Goal: Navigation & Orientation: Find specific page/section

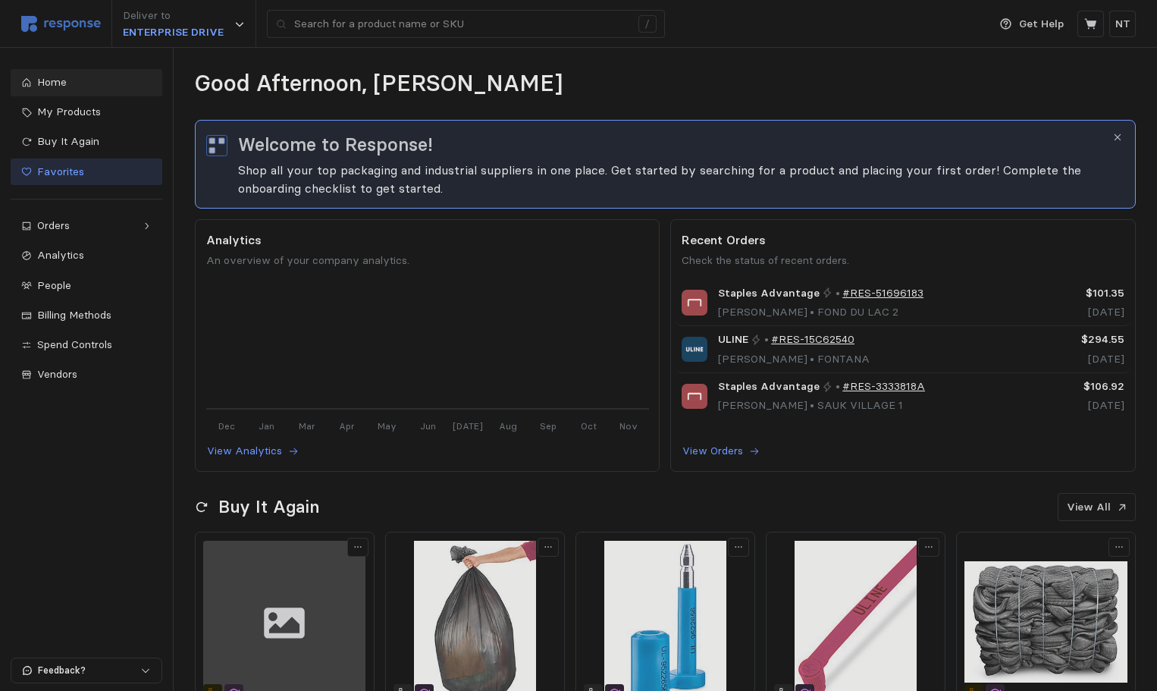
click at [69, 171] on span "Favorites" at bounding box center [60, 172] width 47 height 14
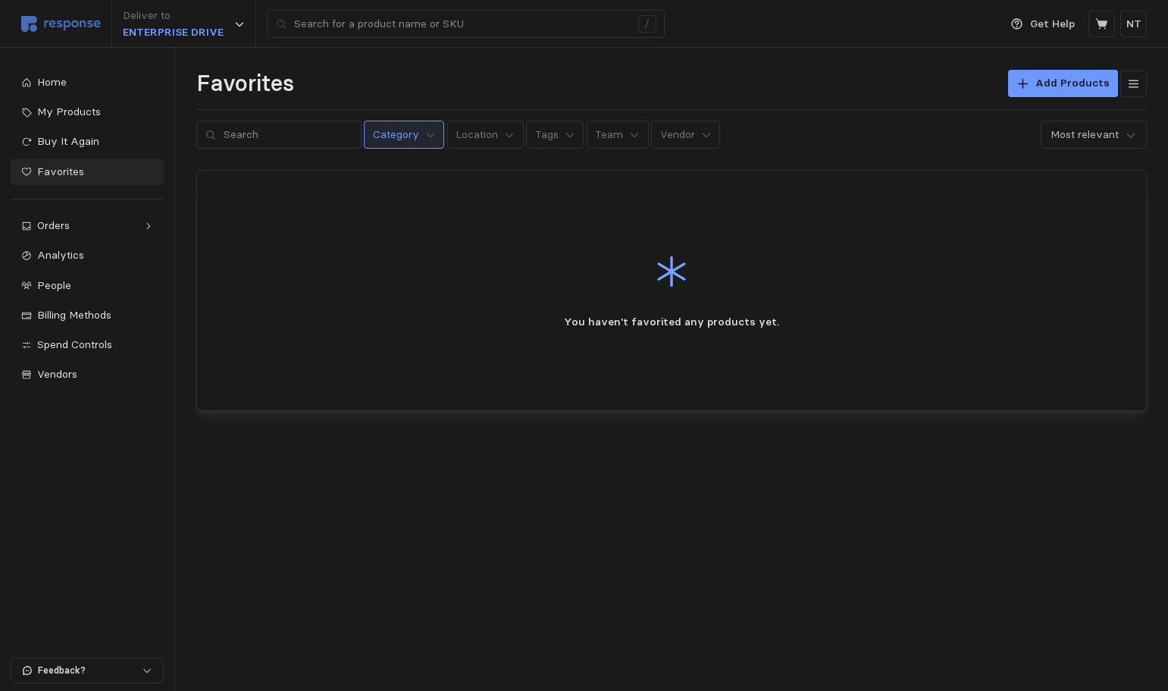
click at [381, 142] on p "Category" at bounding box center [396, 135] width 46 height 17
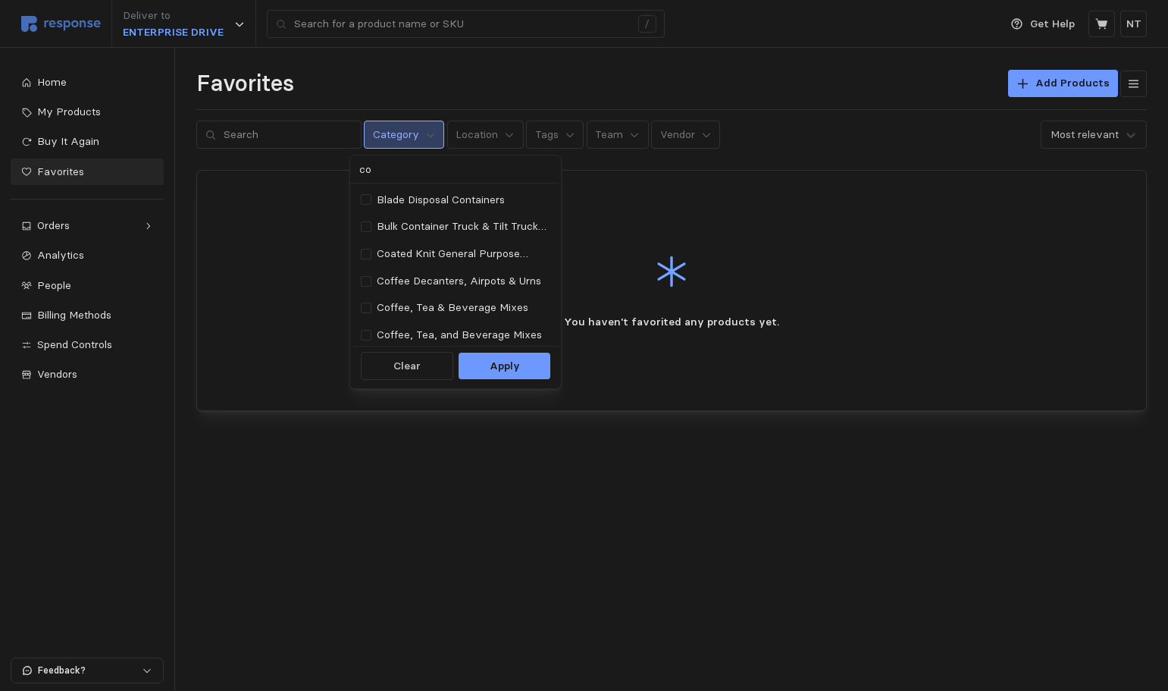
type input "cop"
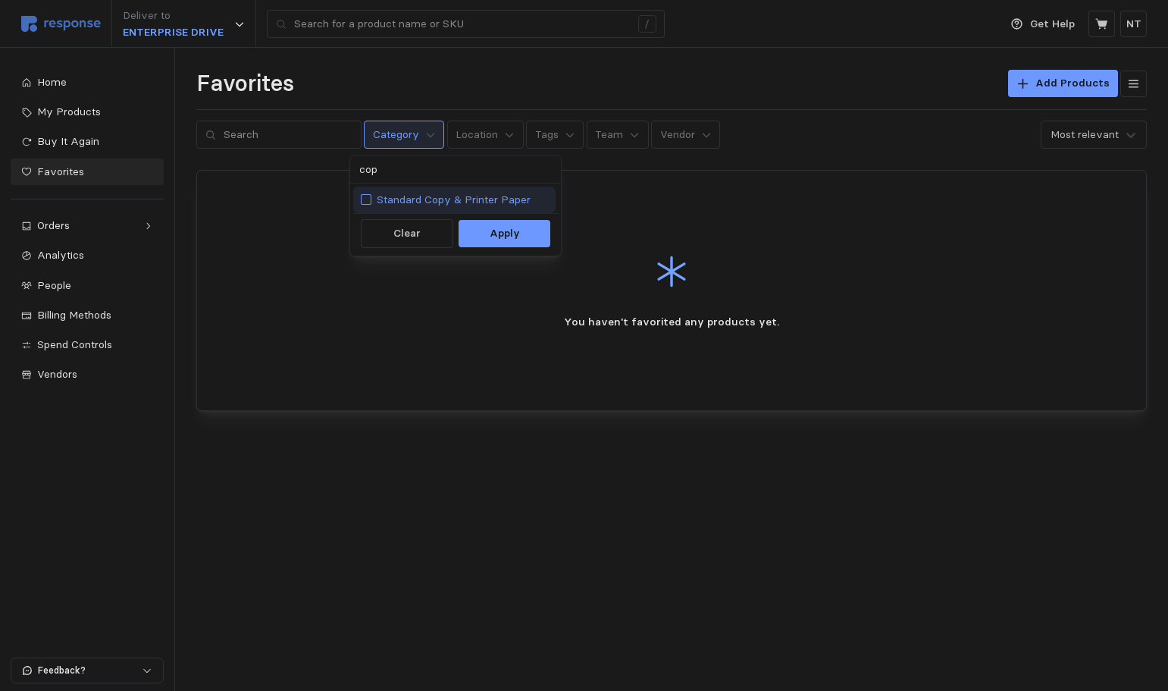
click at [368, 200] on div at bounding box center [366, 199] width 11 height 11
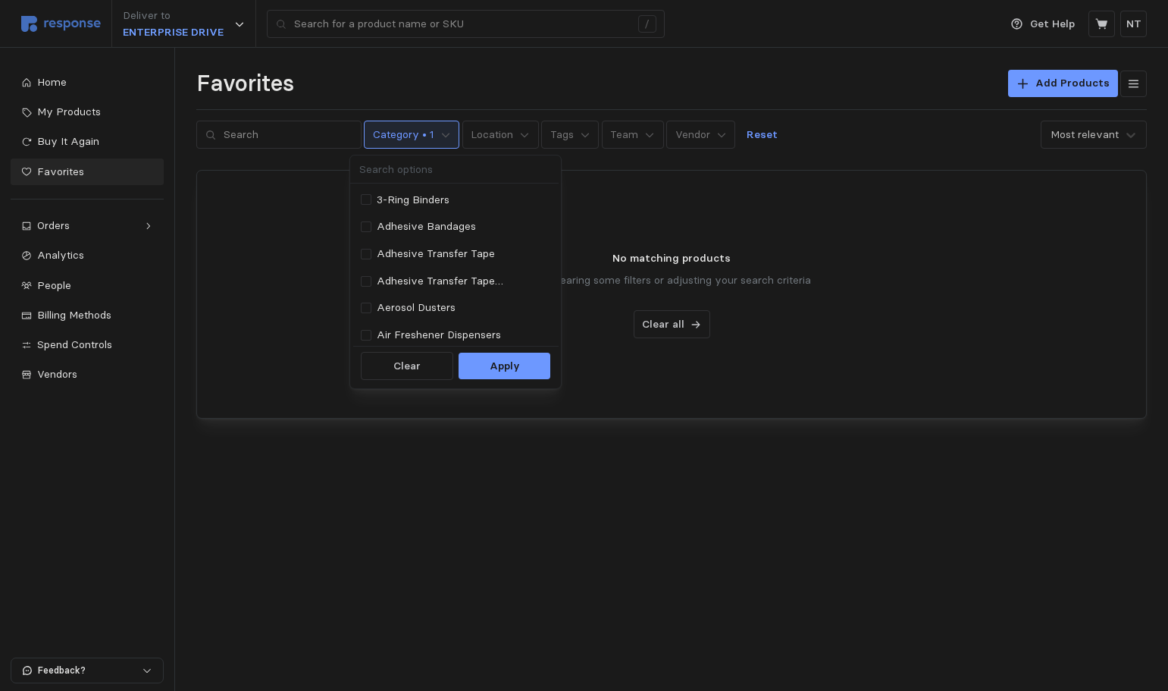
drag, startPoint x: 531, startPoint y: 370, endPoint x: 573, endPoint y: 373, distance: 42.6
click at [531, 370] on button "Apply" at bounding box center [505, 366] width 92 height 27
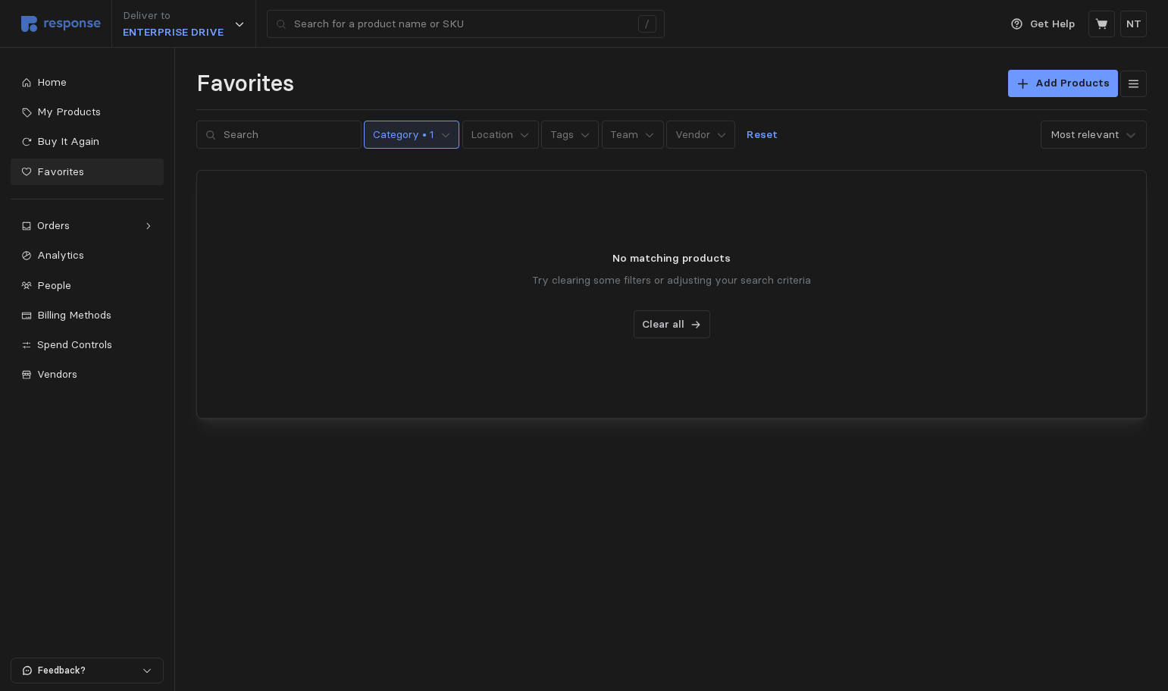
click at [420, 139] on button "Category • 1" at bounding box center [412, 135] width 96 height 29
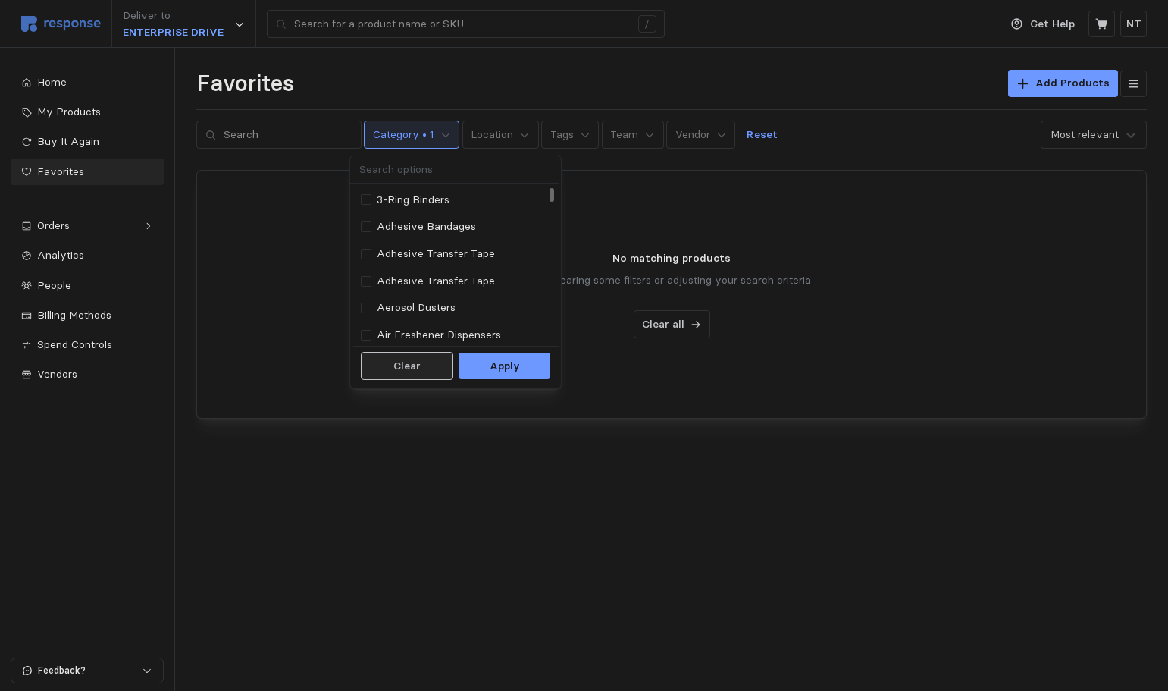
click at [422, 370] on button "Clear" at bounding box center [407, 366] width 92 height 29
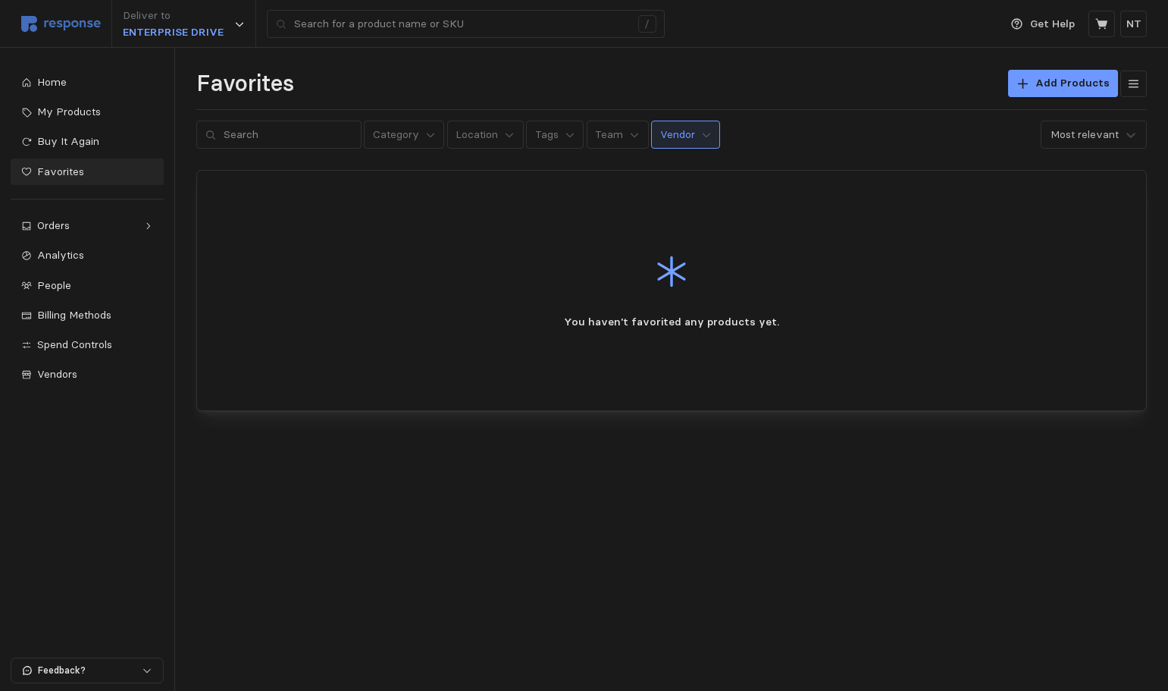
click at [676, 130] on p "Vendor" at bounding box center [677, 135] width 35 height 17
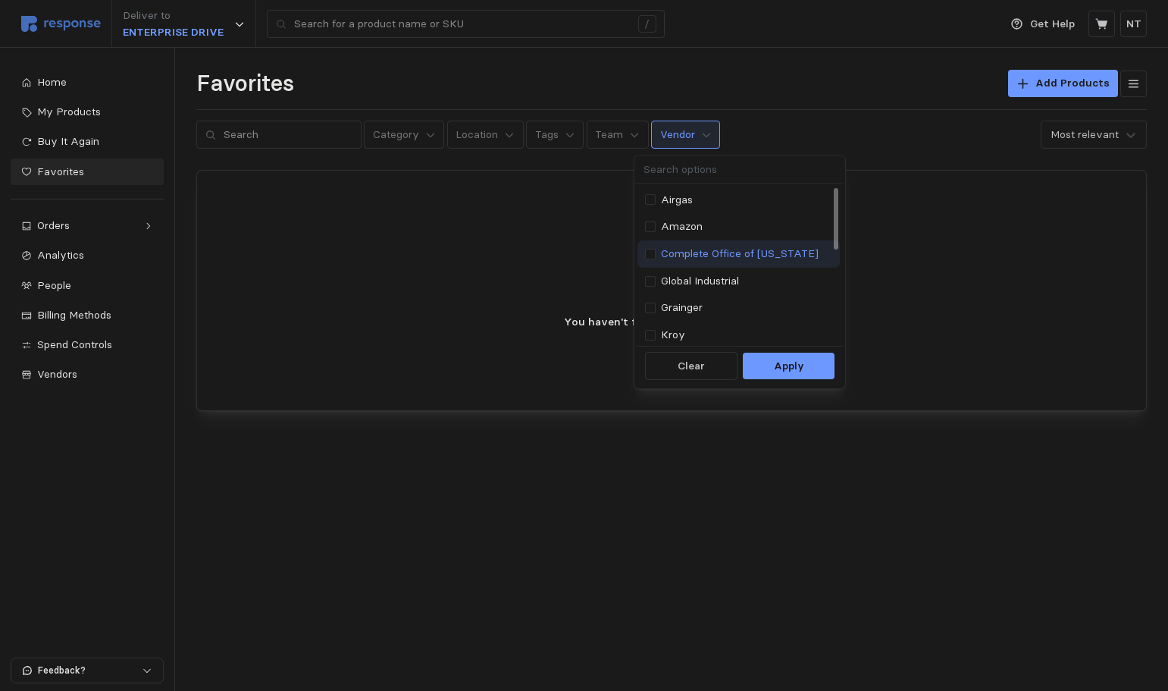
click at [741, 256] on p "Complete Office of [US_STATE]" at bounding box center [740, 254] width 158 height 17
click at [784, 368] on p "Apply" at bounding box center [789, 366] width 30 height 17
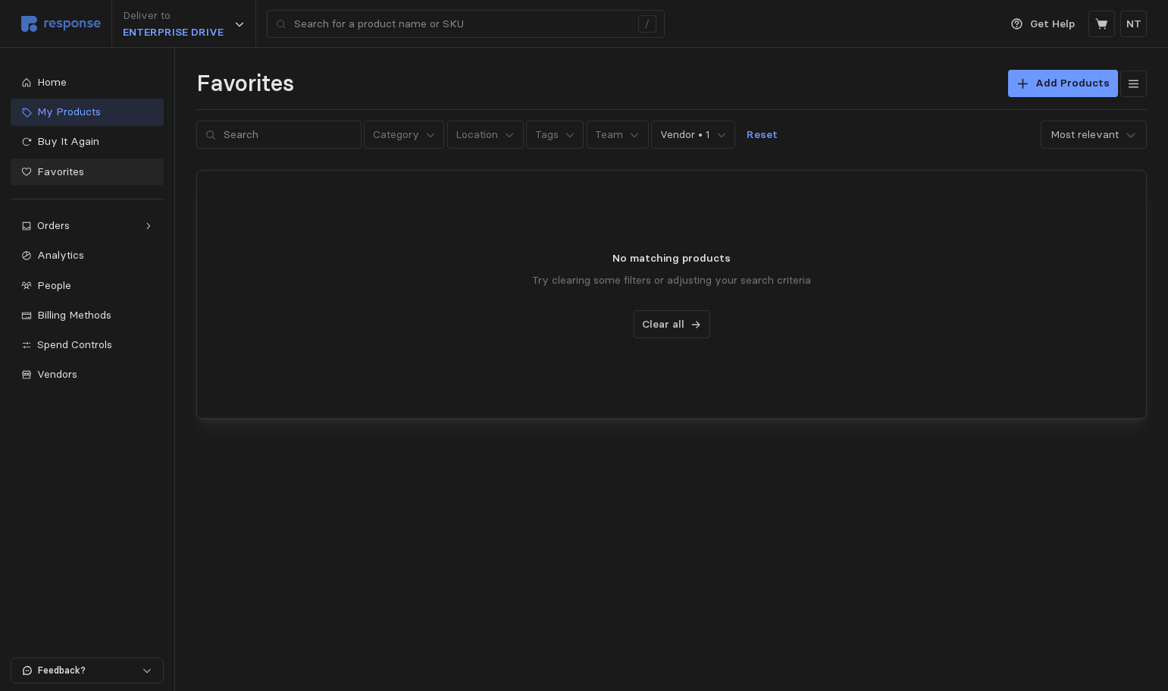
click at [69, 114] on span "My Products" at bounding box center [69, 112] width 64 height 14
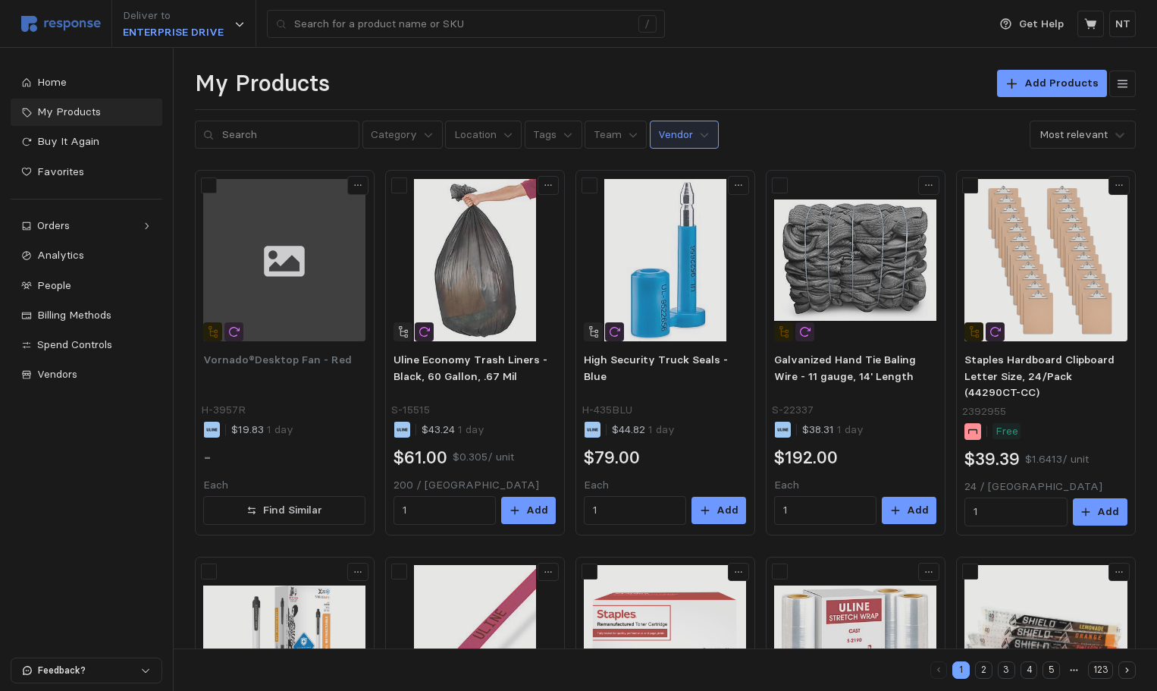
click at [666, 136] on p "Vendor" at bounding box center [675, 135] width 35 height 17
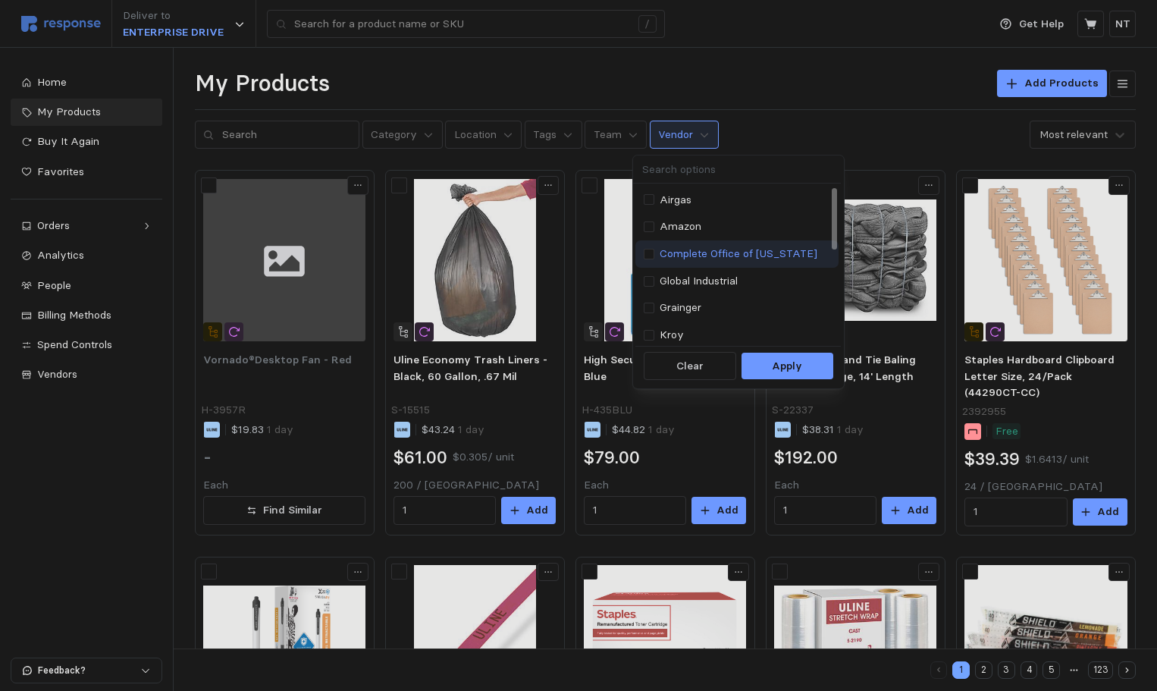
click at [726, 251] on p "Complete Office of [US_STATE]" at bounding box center [739, 254] width 158 height 17
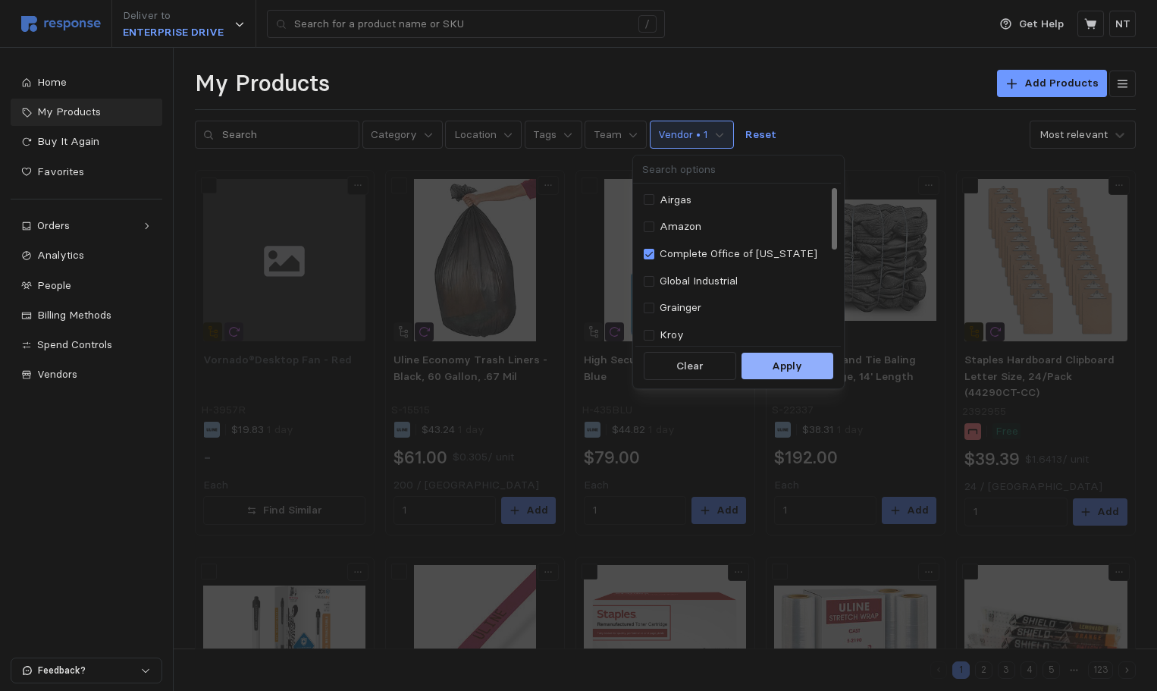
click at [777, 368] on p "Apply" at bounding box center [787, 366] width 30 height 17
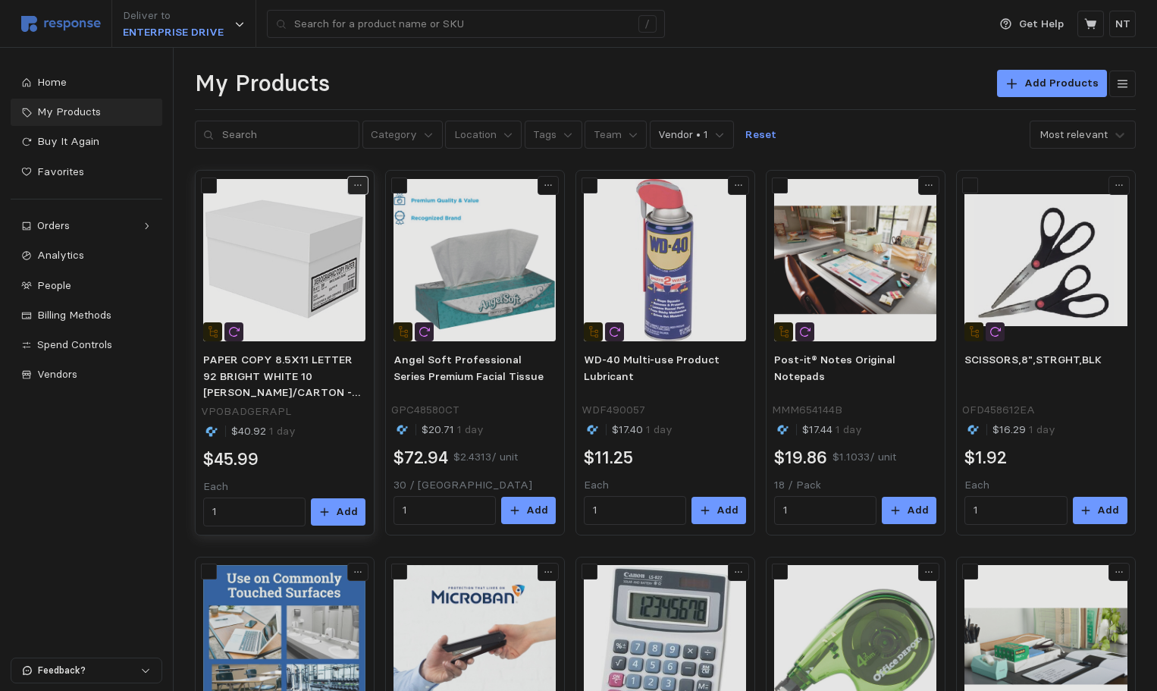
click at [354, 186] on icon at bounding box center [358, 185] width 11 height 11
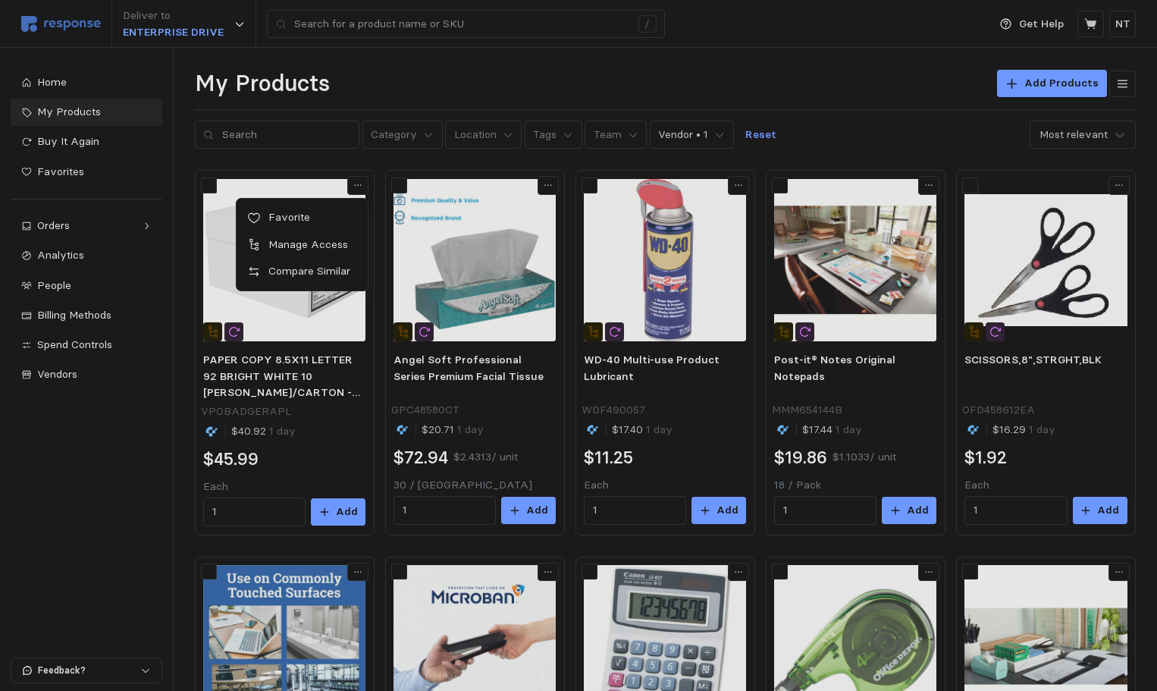
click at [309, 212] on p "Favorite" at bounding box center [310, 217] width 94 height 17
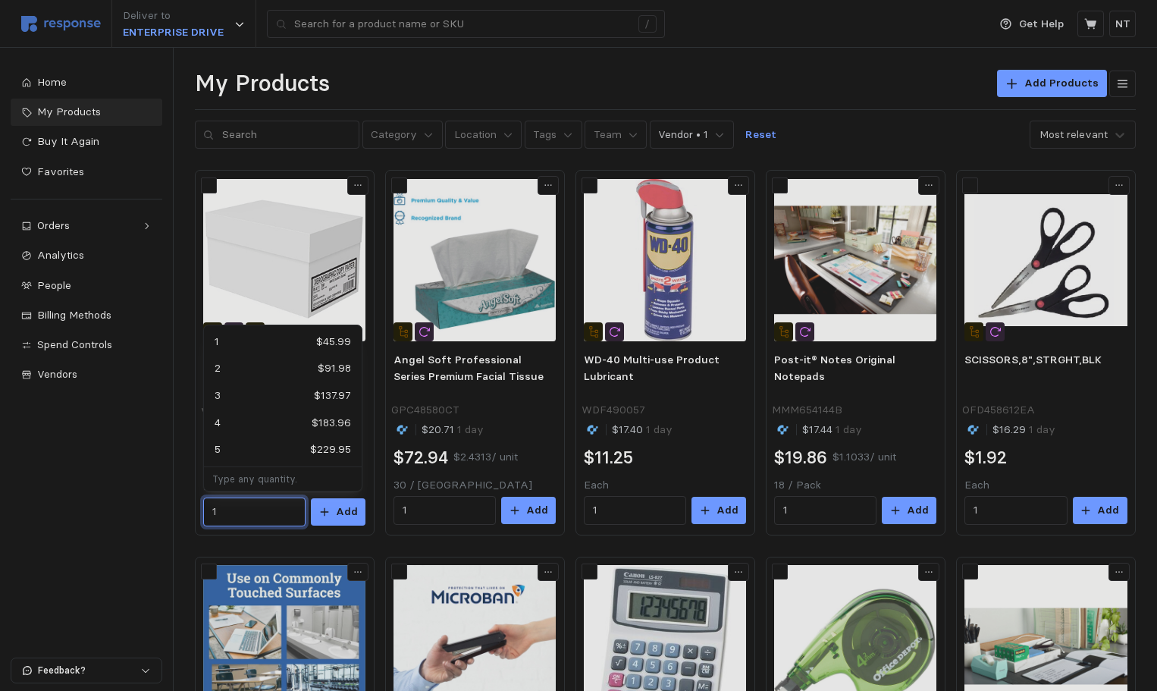
drag, startPoint x: 273, startPoint y: 513, endPoint x: 168, endPoint y: 500, distance: 105.5
click at [168, 506] on div "Deliver to ENTERPRISE DRIVE / Get Help NT / Home My Products Buy It Again Favor…" at bounding box center [578, 684] width 1157 height 1369
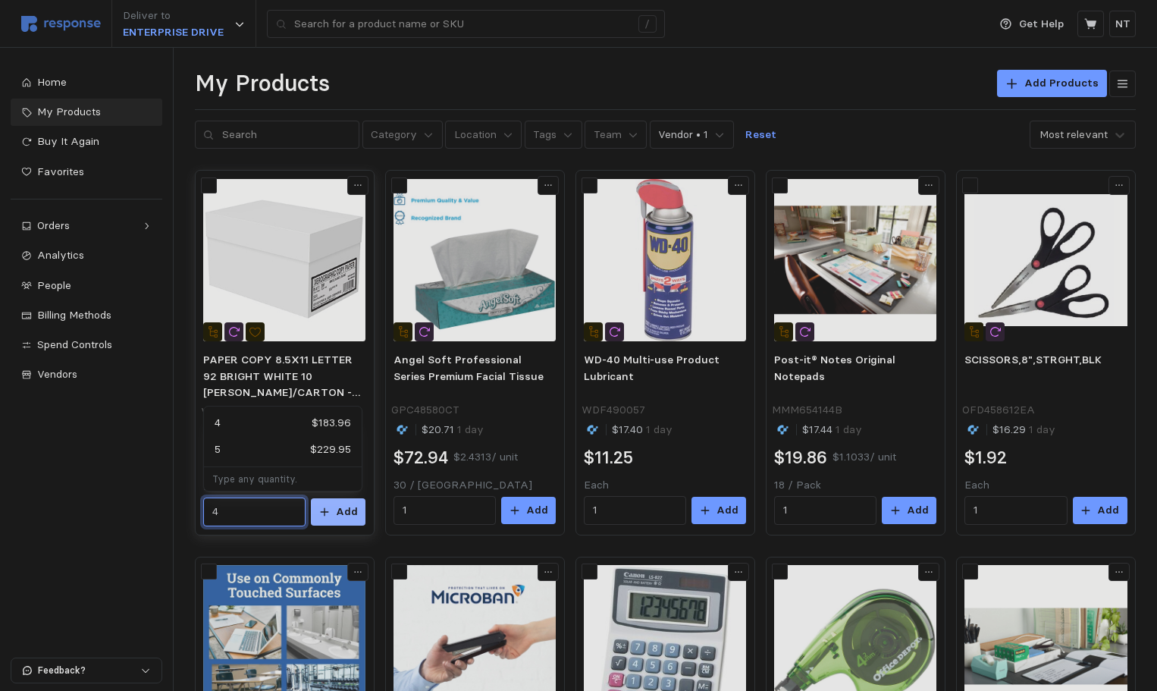
type input "4"
click at [352, 508] on p "Add" at bounding box center [347, 511] width 22 height 17
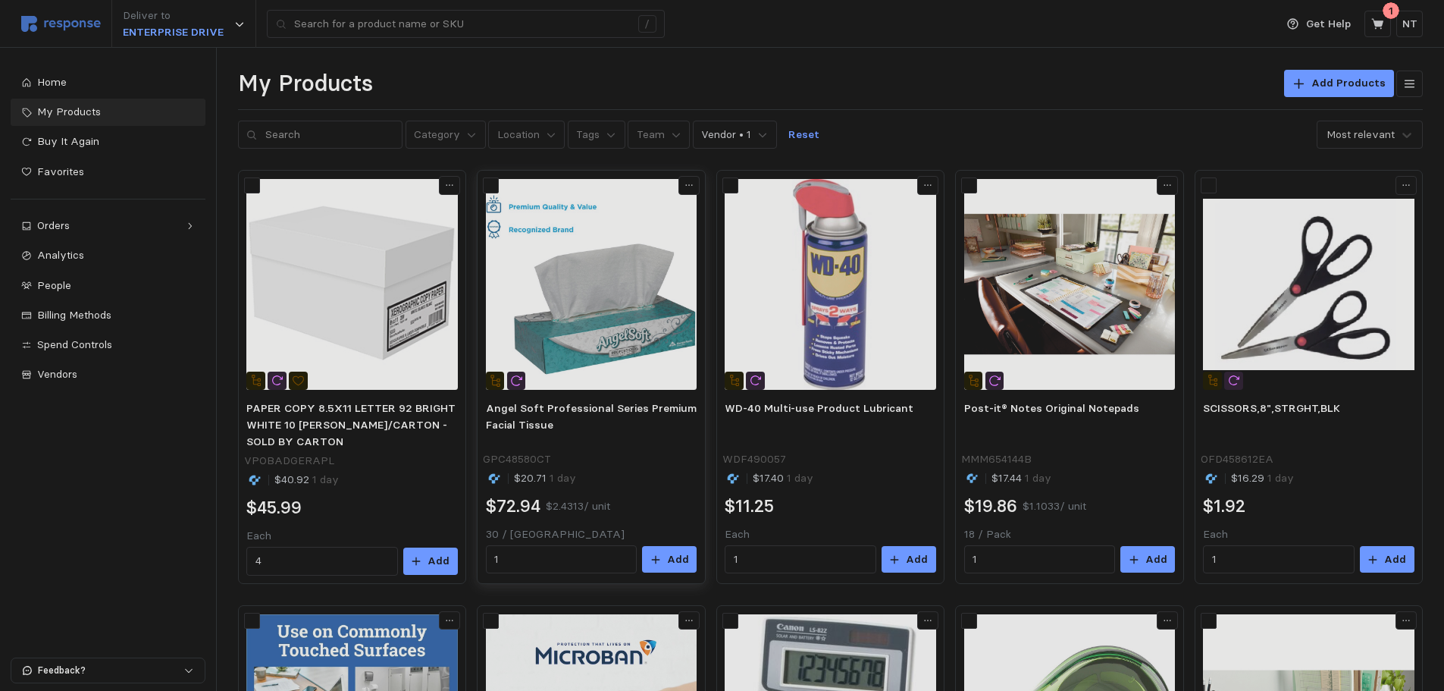
click at [511, 465] on p "GPC48580CT" at bounding box center [517, 459] width 68 height 17
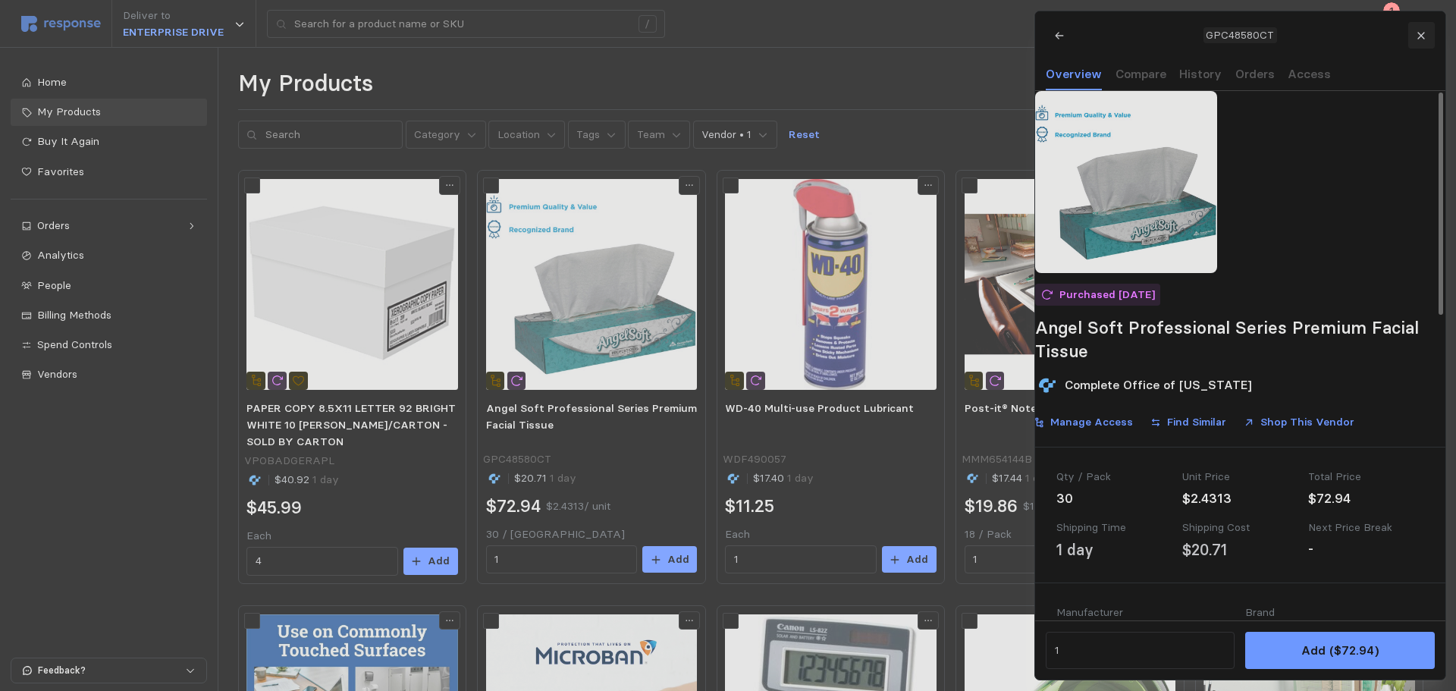
click at [1168, 33] on icon at bounding box center [1420, 35] width 11 height 11
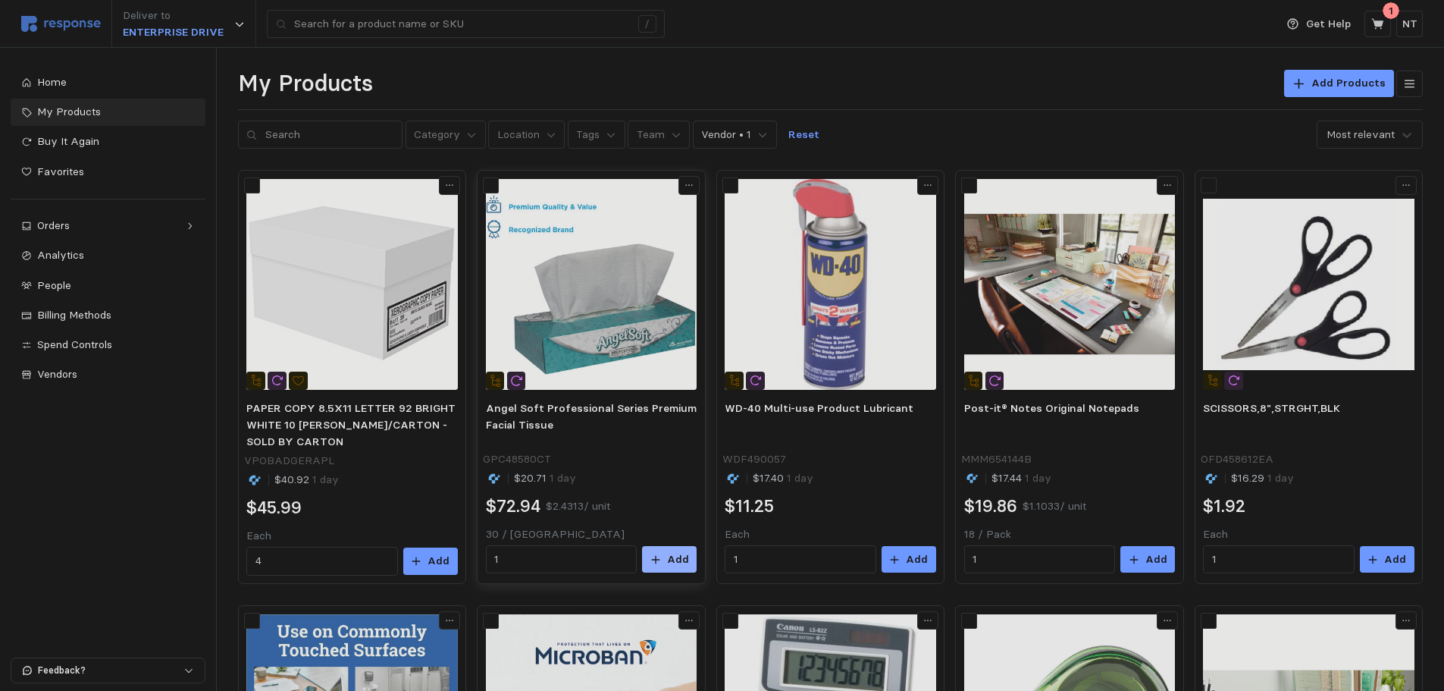
click at [673, 556] on p "Add" at bounding box center [678, 559] width 22 height 17
click at [1168, 25] on p "NT" at bounding box center [1410, 24] width 15 height 17
click at [1168, 21] on button at bounding box center [1378, 24] width 27 height 27
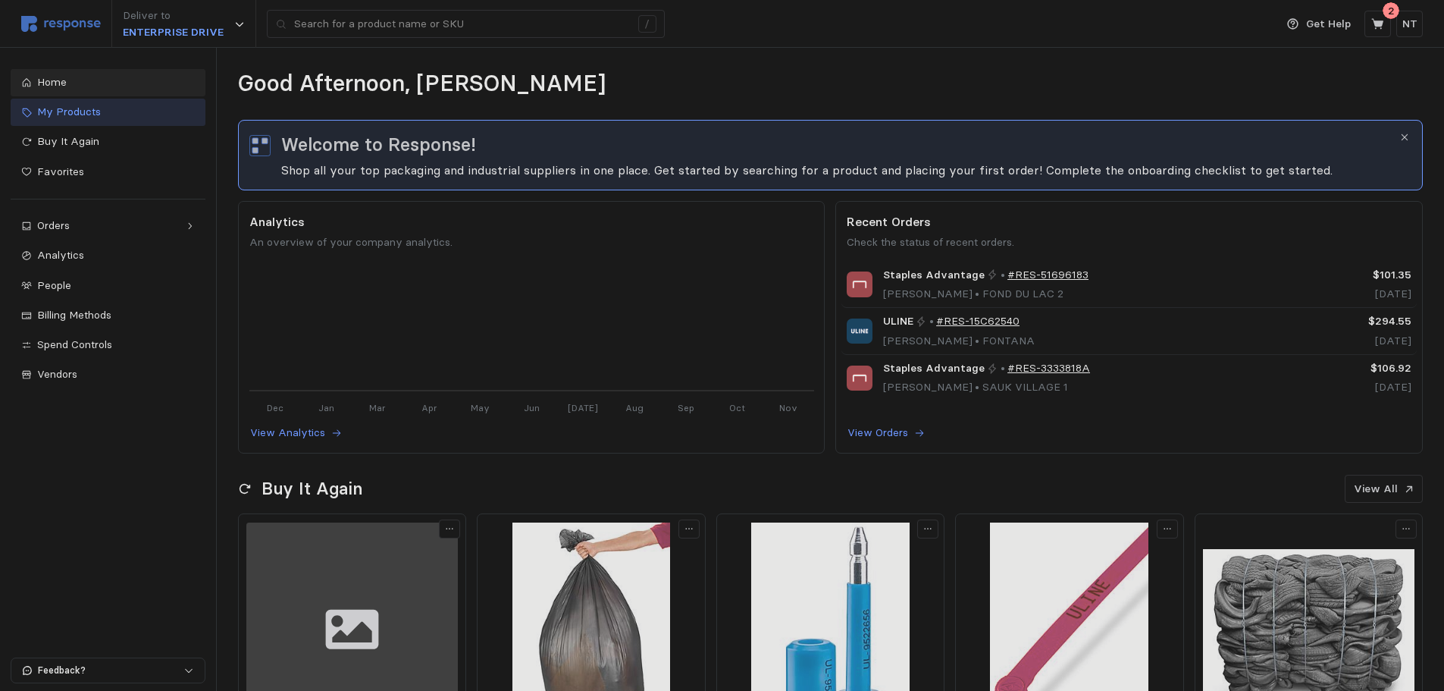
click at [86, 108] on span "My Products" at bounding box center [69, 112] width 64 height 14
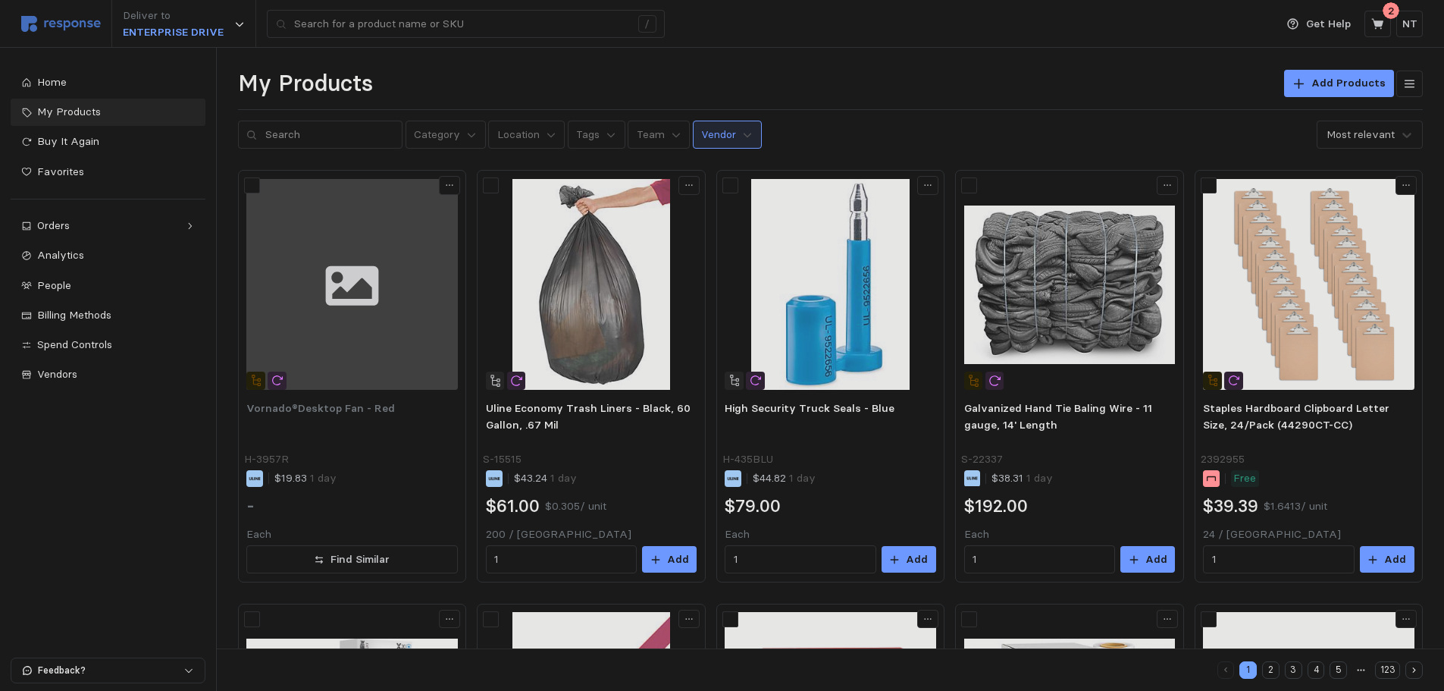
click at [706, 138] on p "Vendor" at bounding box center [718, 135] width 35 height 17
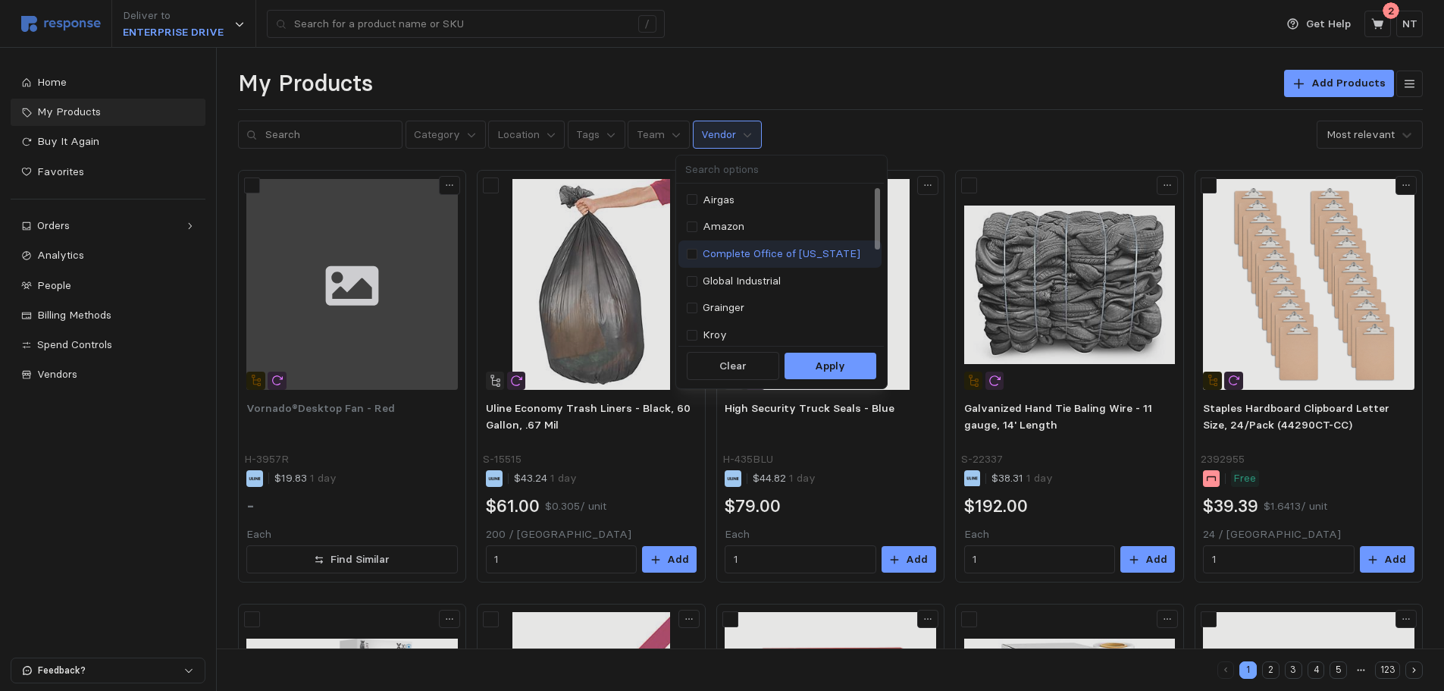
click at [794, 249] on p "Complete Office of [US_STATE]" at bounding box center [782, 254] width 158 height 17
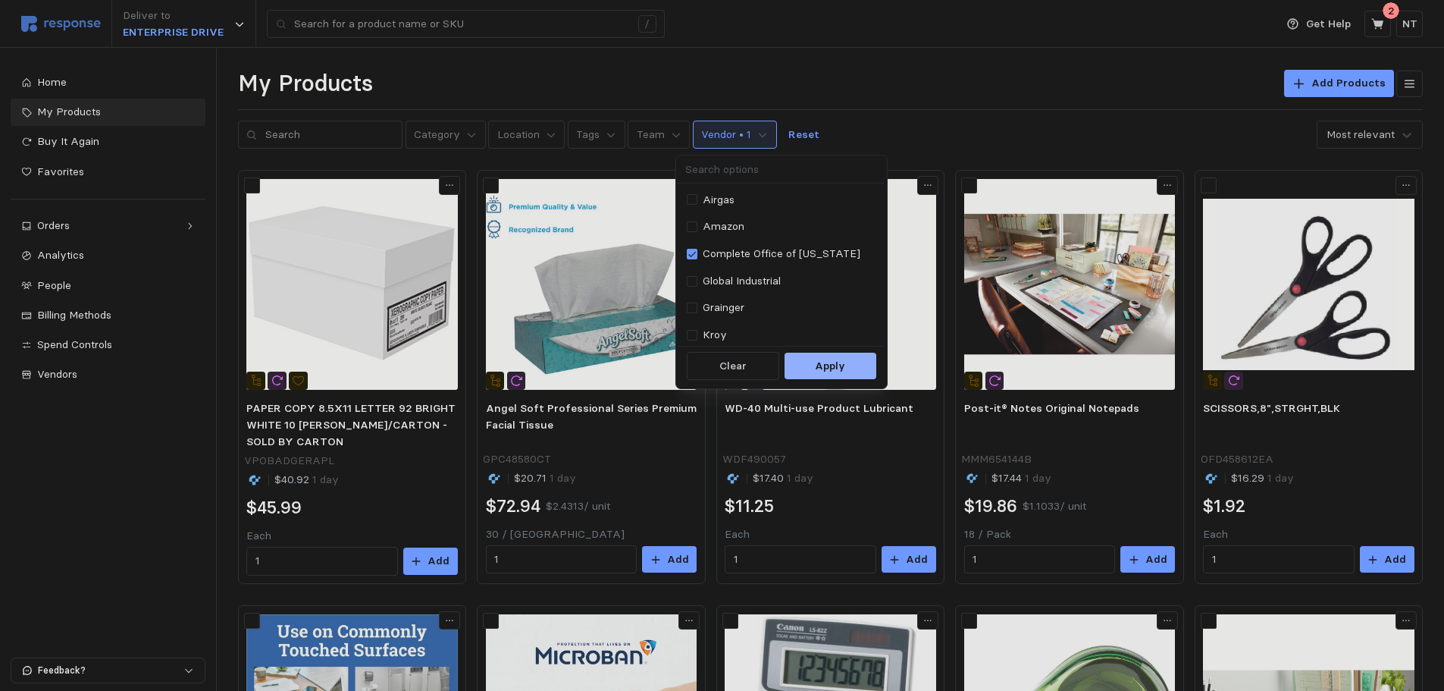
click at [825, 371] on p "Apply" at bounding box center [830, 366] width 30 height 17
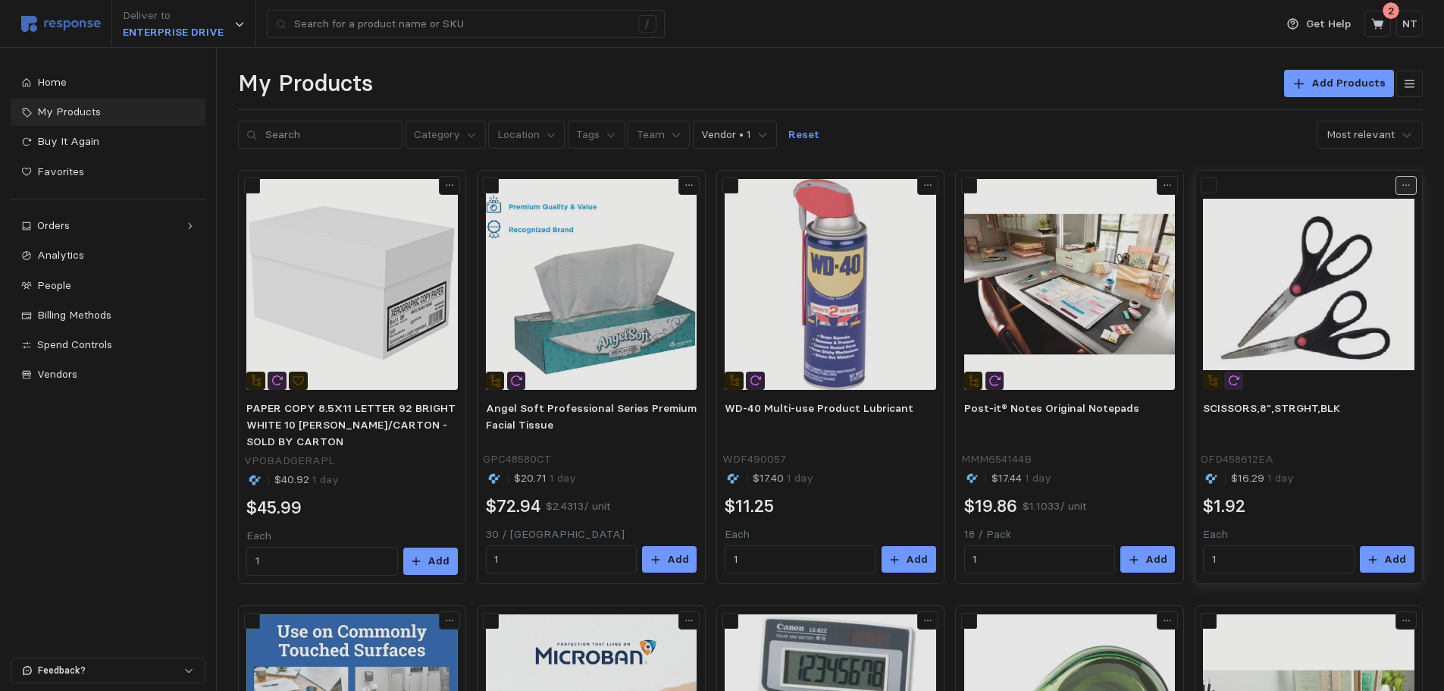
click at [1168, 183] on icon at bounding box center [1406, 185] width 11 height 11
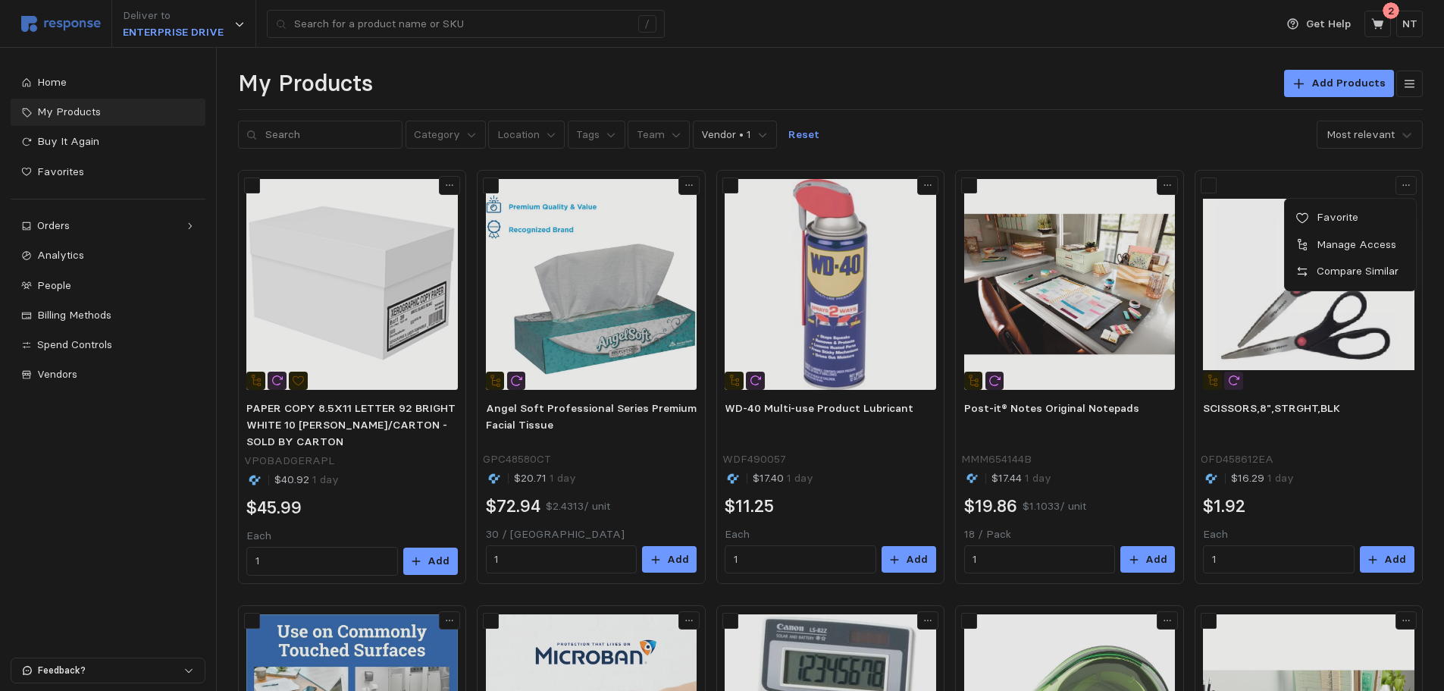
click at [1168, 209] on p "Favorite" at bounding box center [1359, 217] width 94 height 17
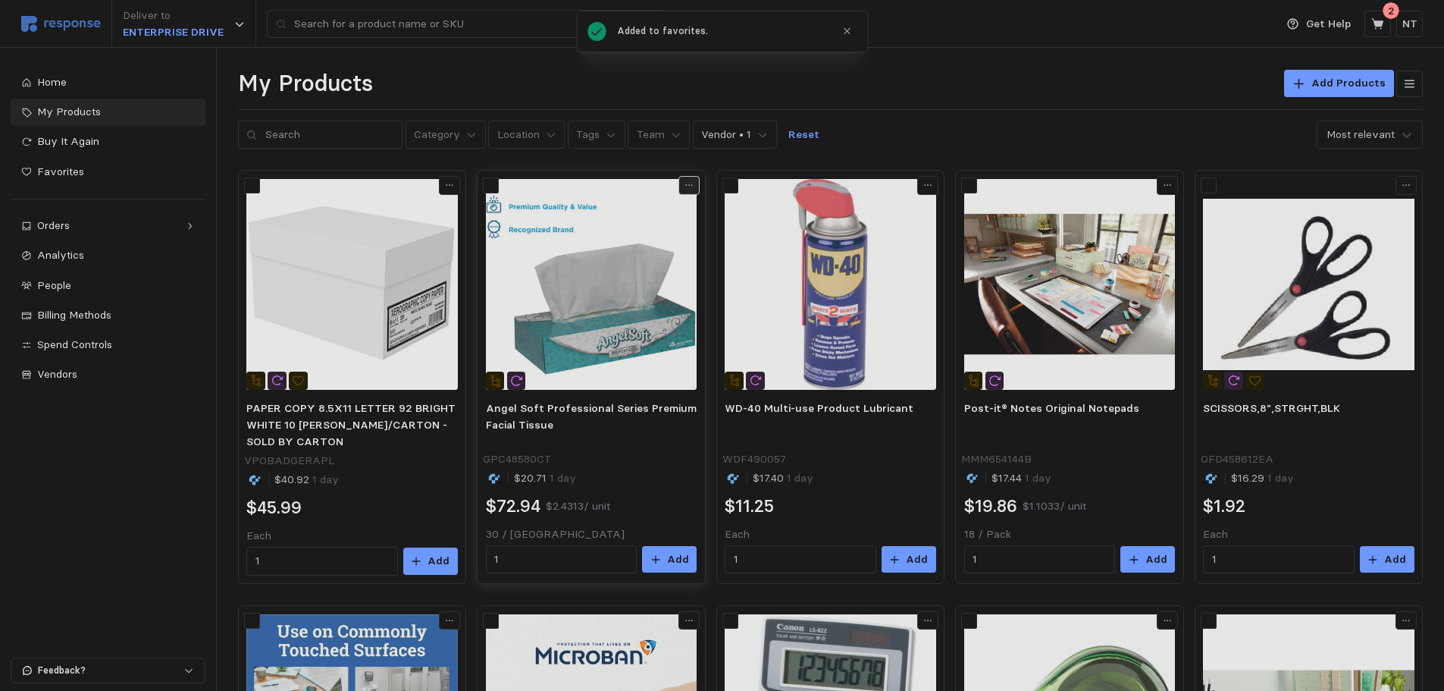
click at [692, 184] on icon at bounding box center [689, 185] width 11 height 11
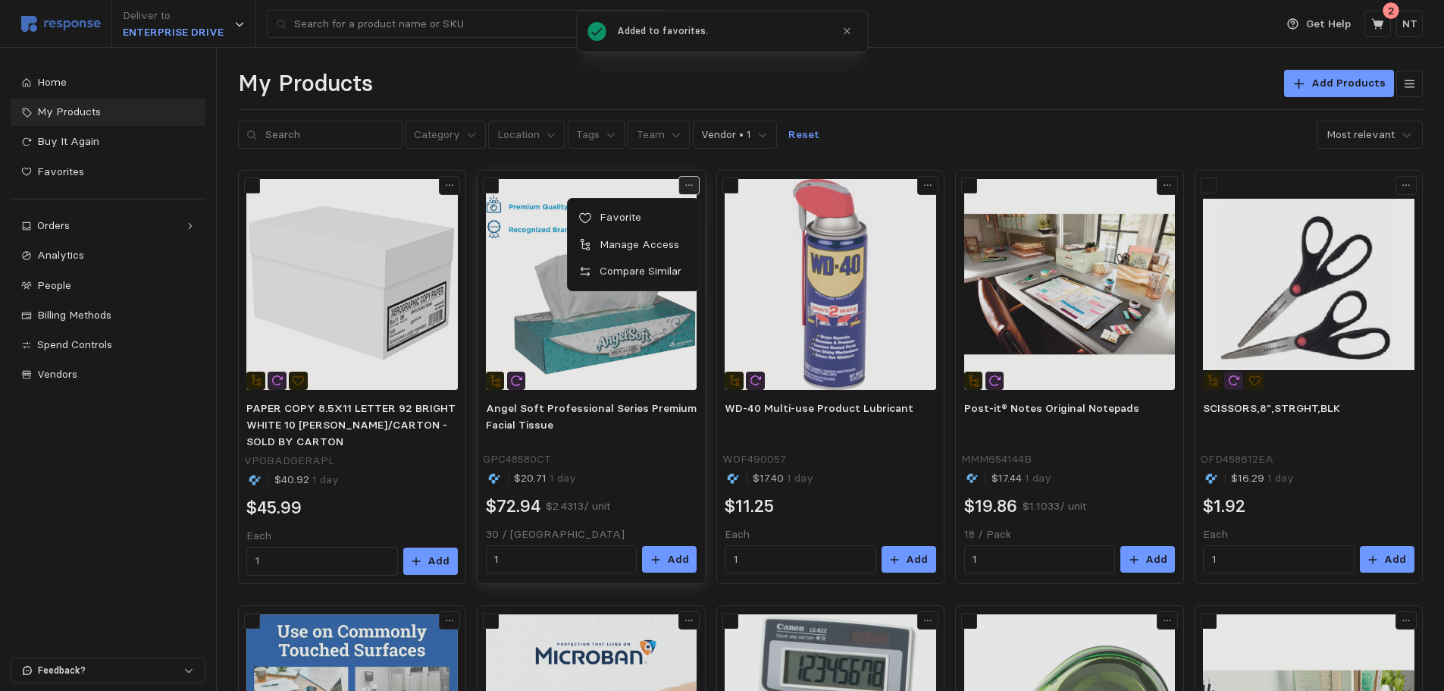
click at [692, 184] on icon at bounding box center [689, 185] width 11 height 11
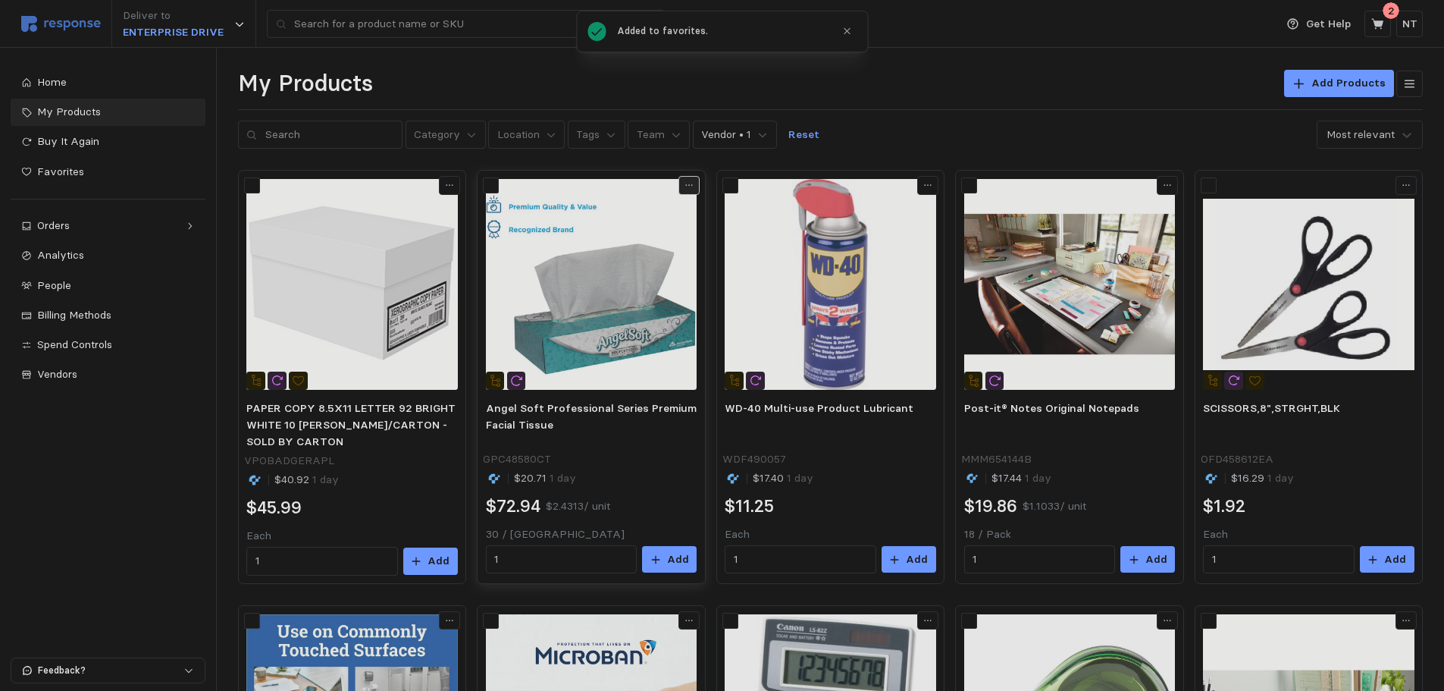
click at [692, 184] on icon at bounding box center [689, 185] width 11 height 11
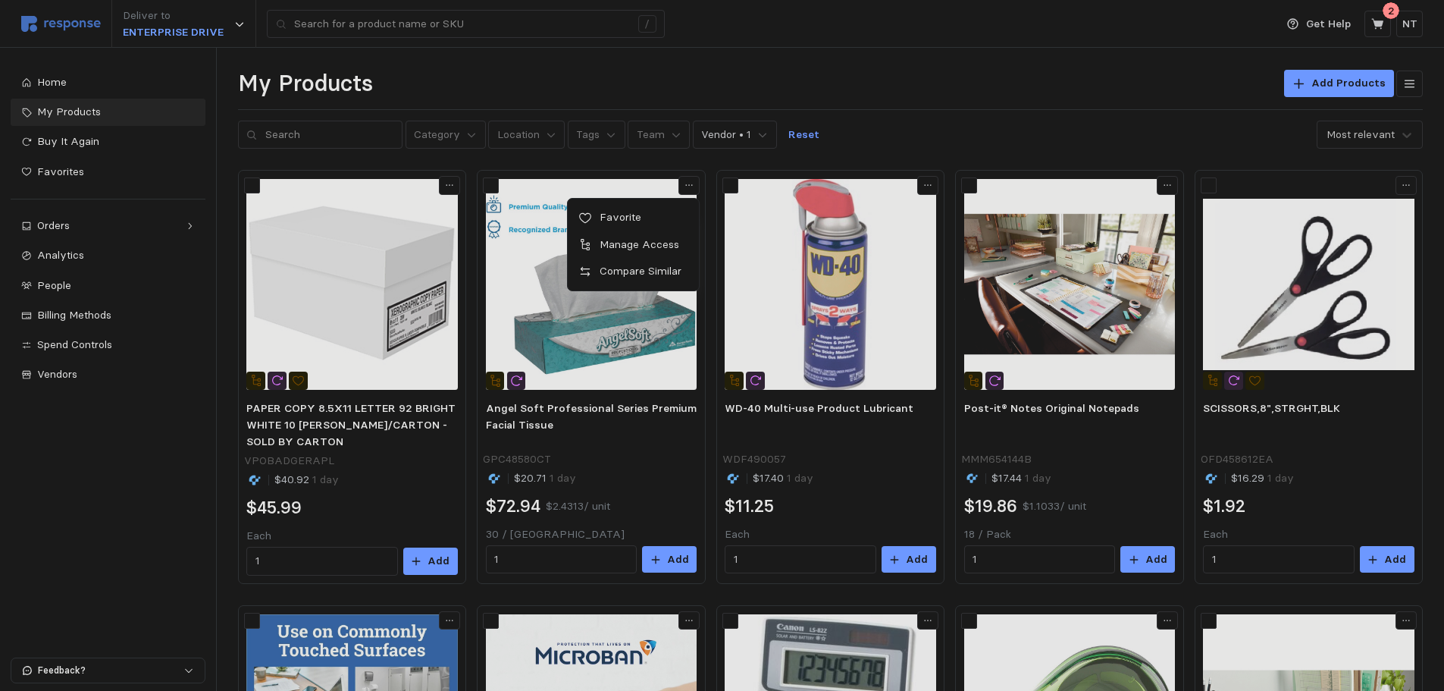
click at [650, 211] on p "Favorite" at bounding box center [641, 217] width 94 height 17
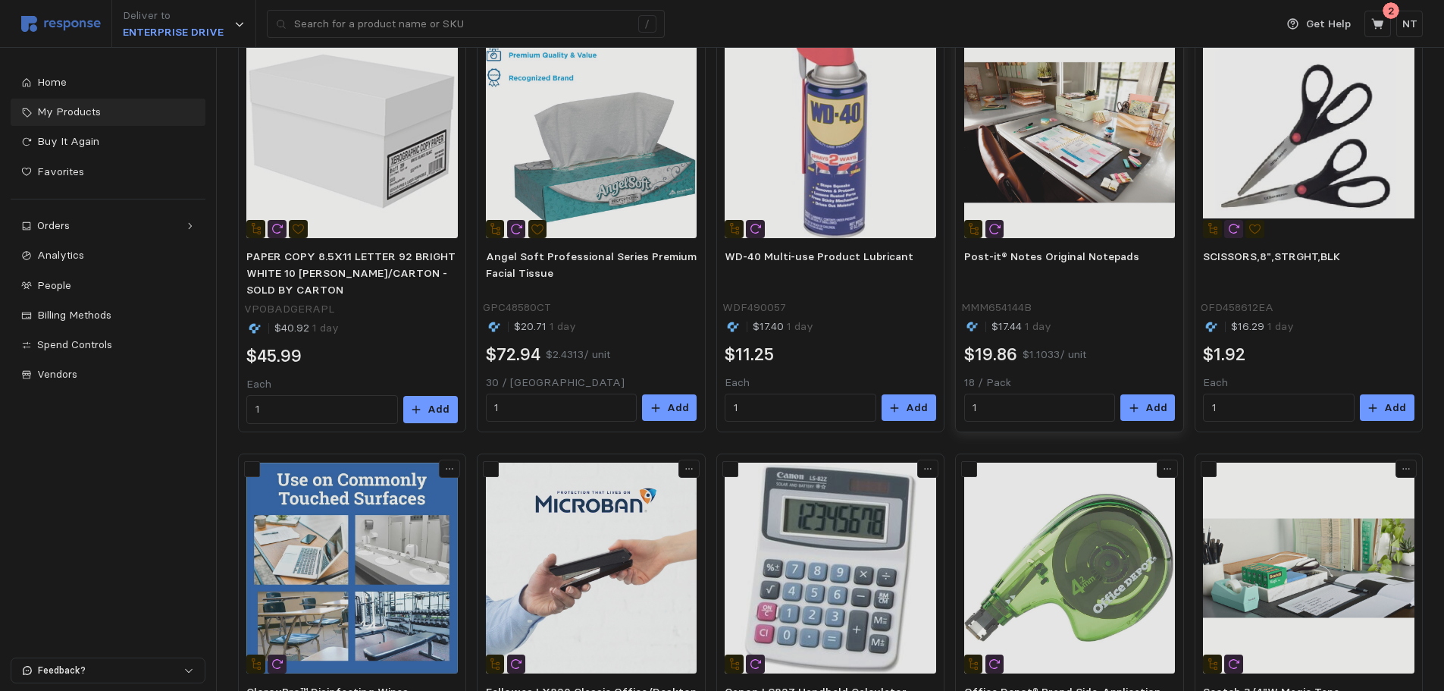
scroll to position [76, 0]
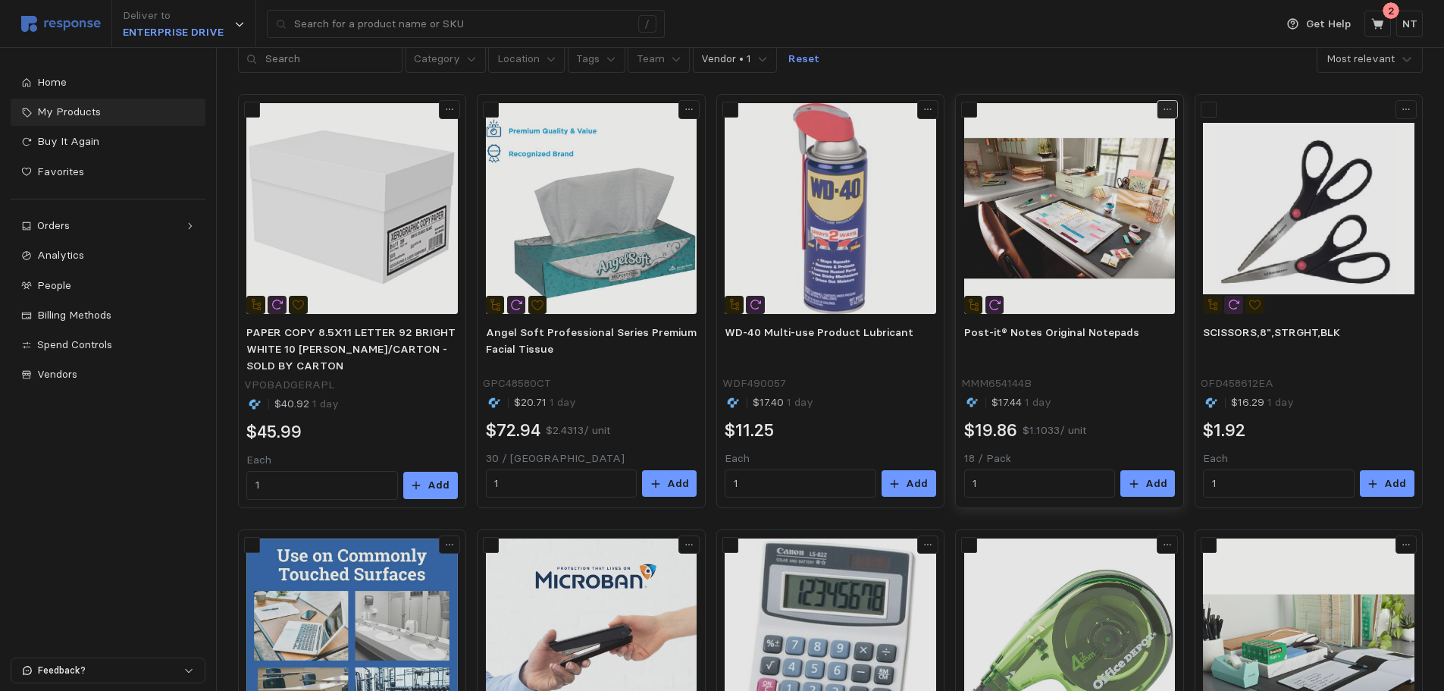
click at [1166, 110] on icon at bounding box center [1167, 109] width 11 height 11
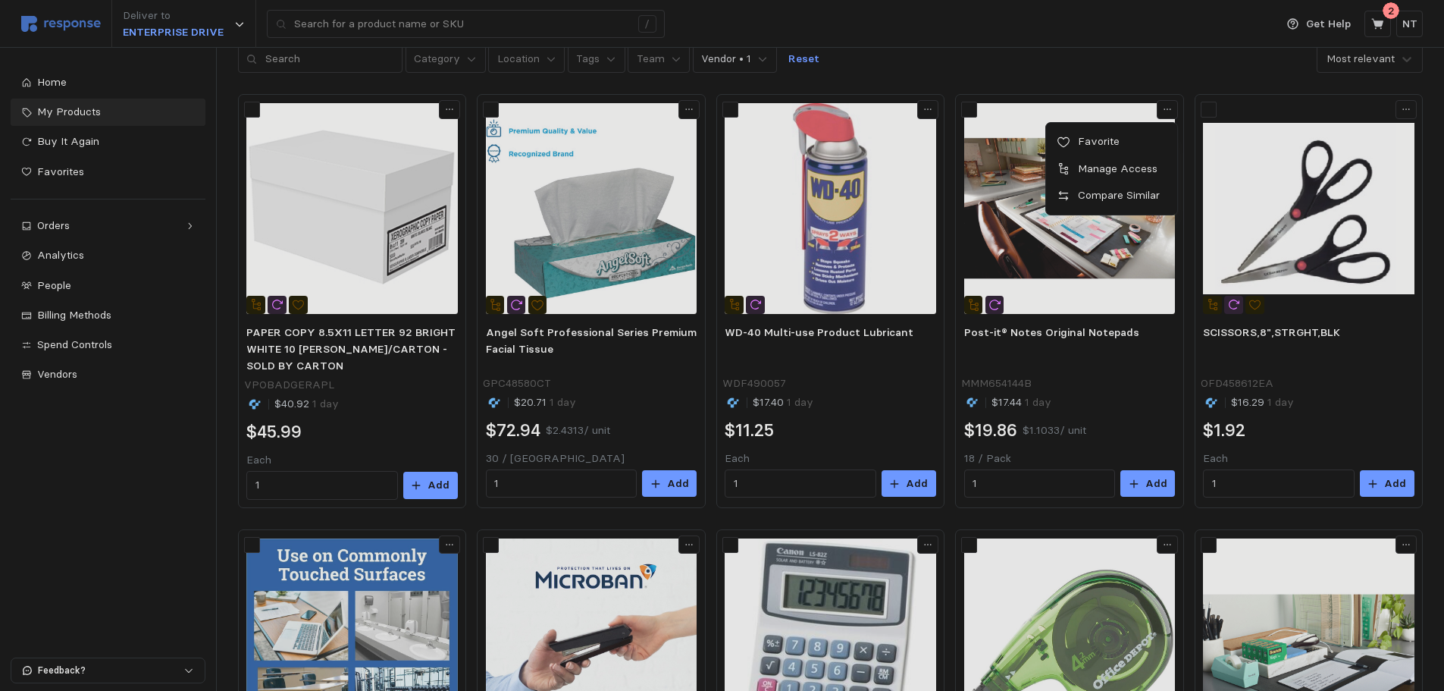
click at [1117, 137] on p "Favorite" at bounding box center [1120, 141] width 94 height 17
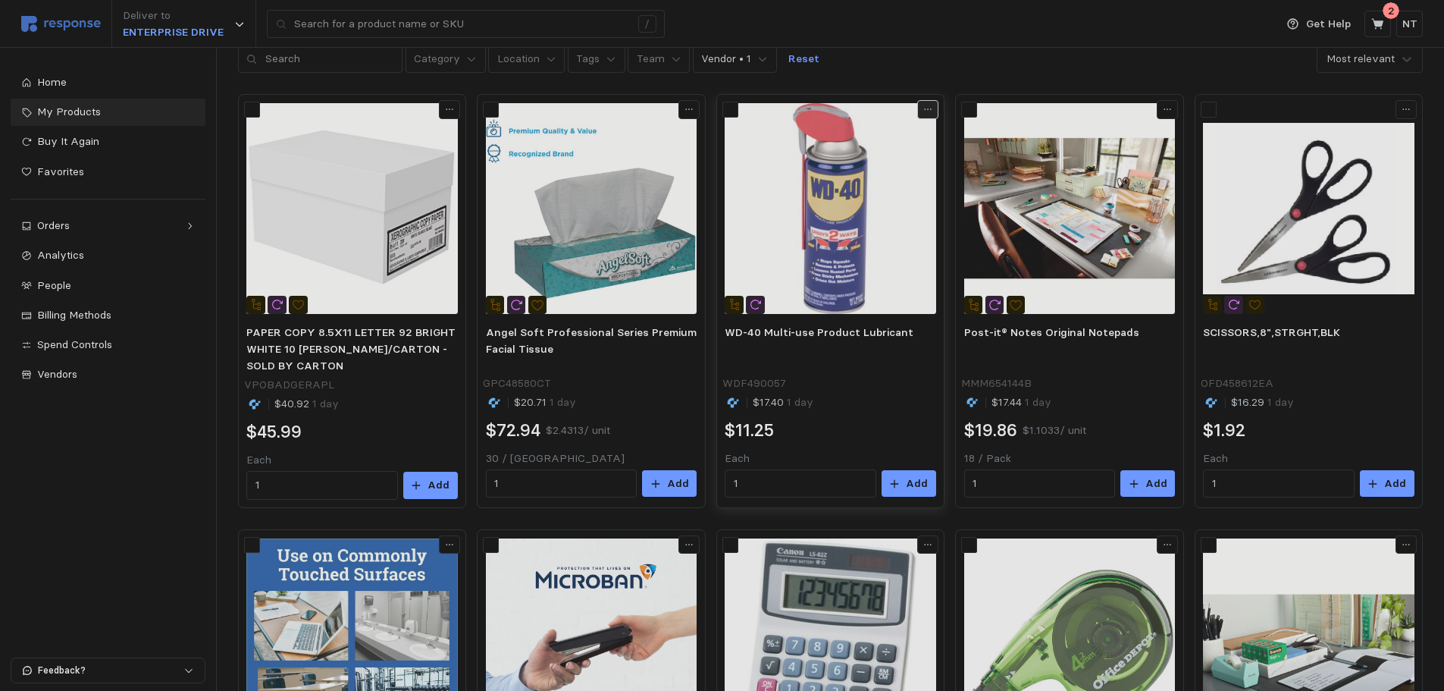
click at [928, 108] on icon at bounding box center [928, 109] width 11 height 11
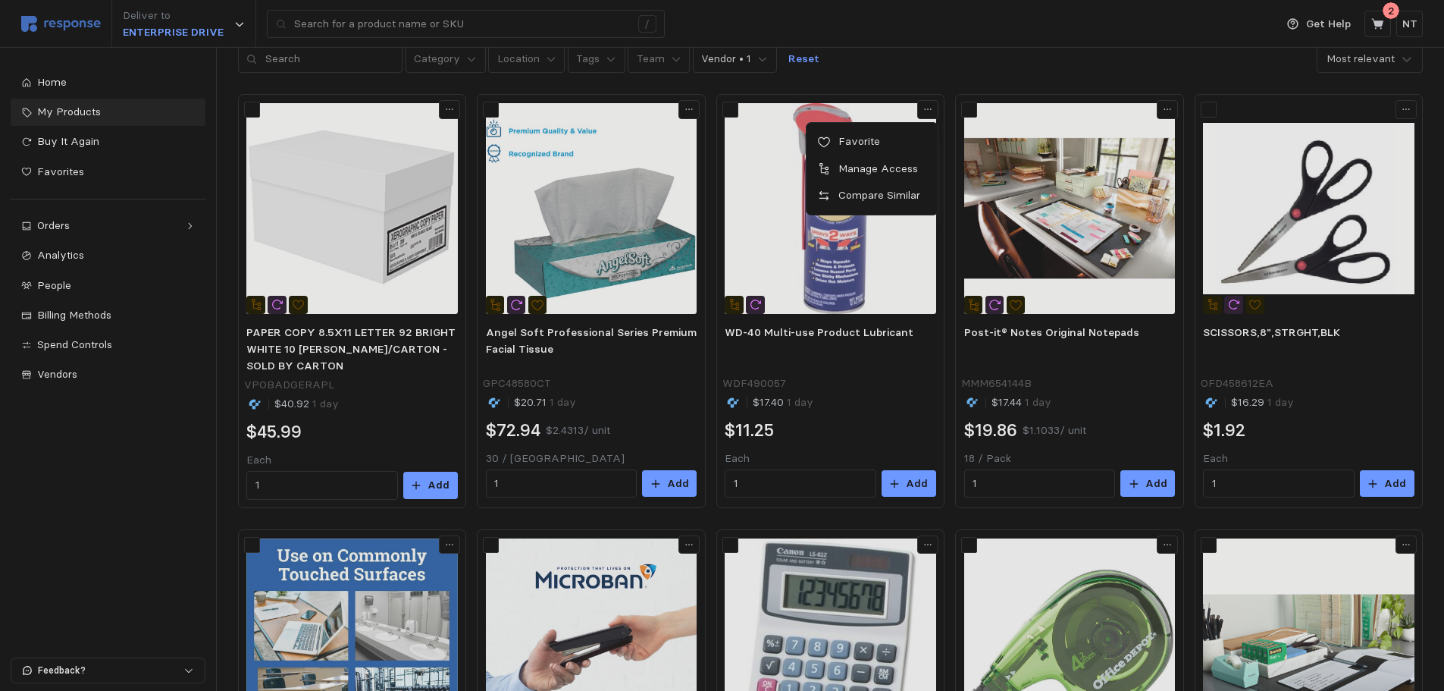
click at [864, 138] on p "Favorite" at bounding box center [880, 141] width 94 height 17
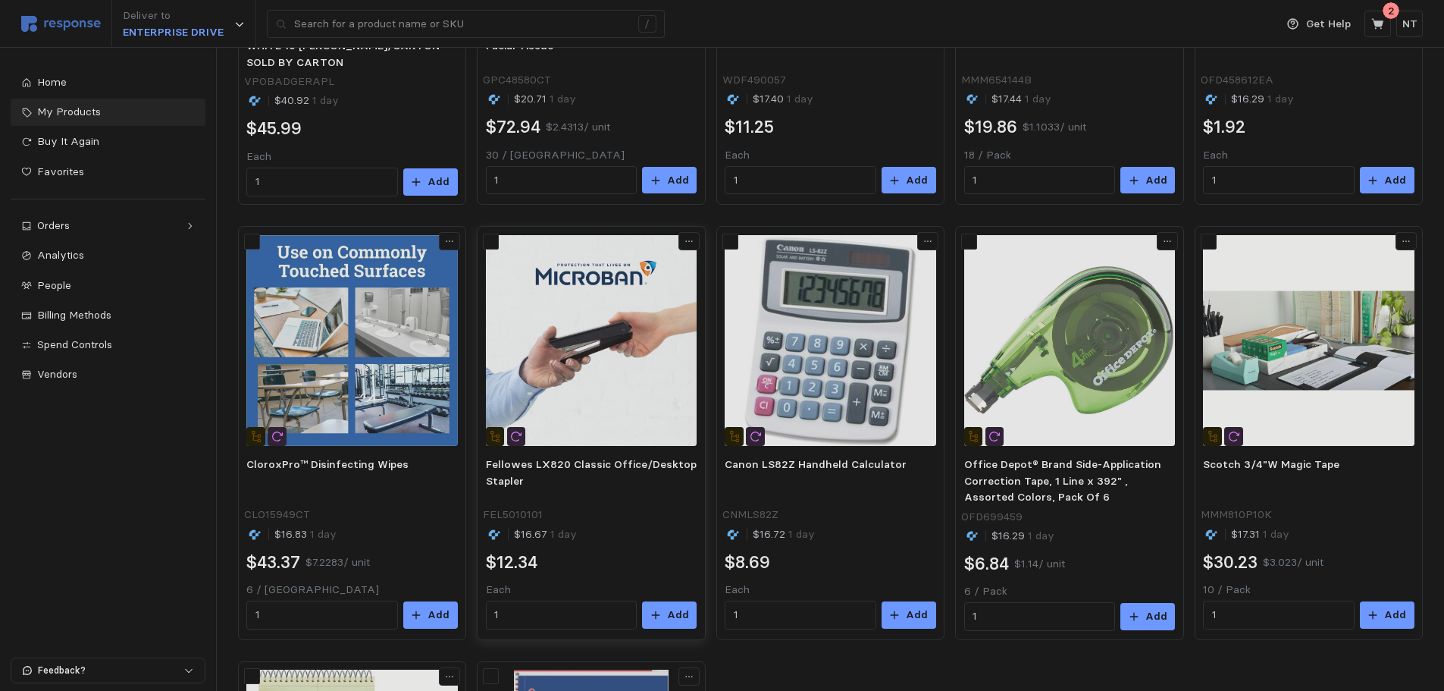
scroll to position [455, 0]
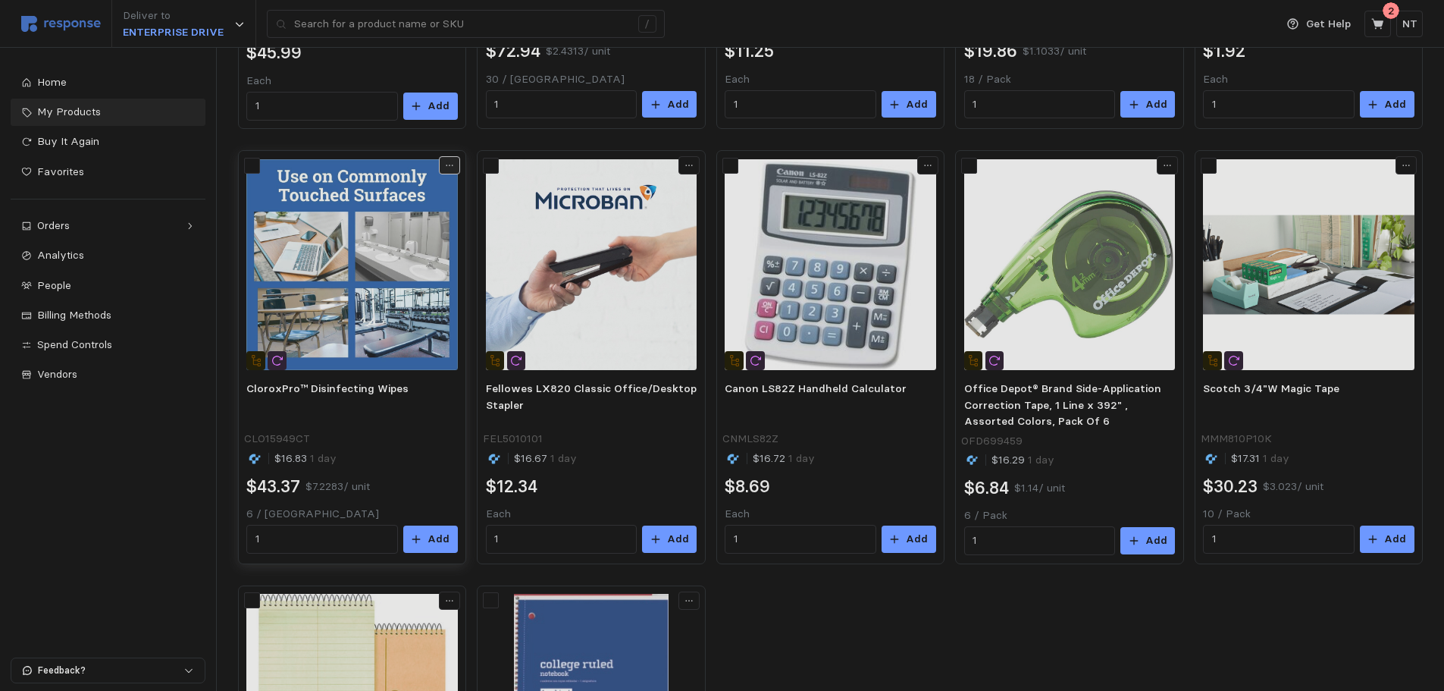
click at [443, 165] on button at bounding box center [449, 165] width 21 height 18
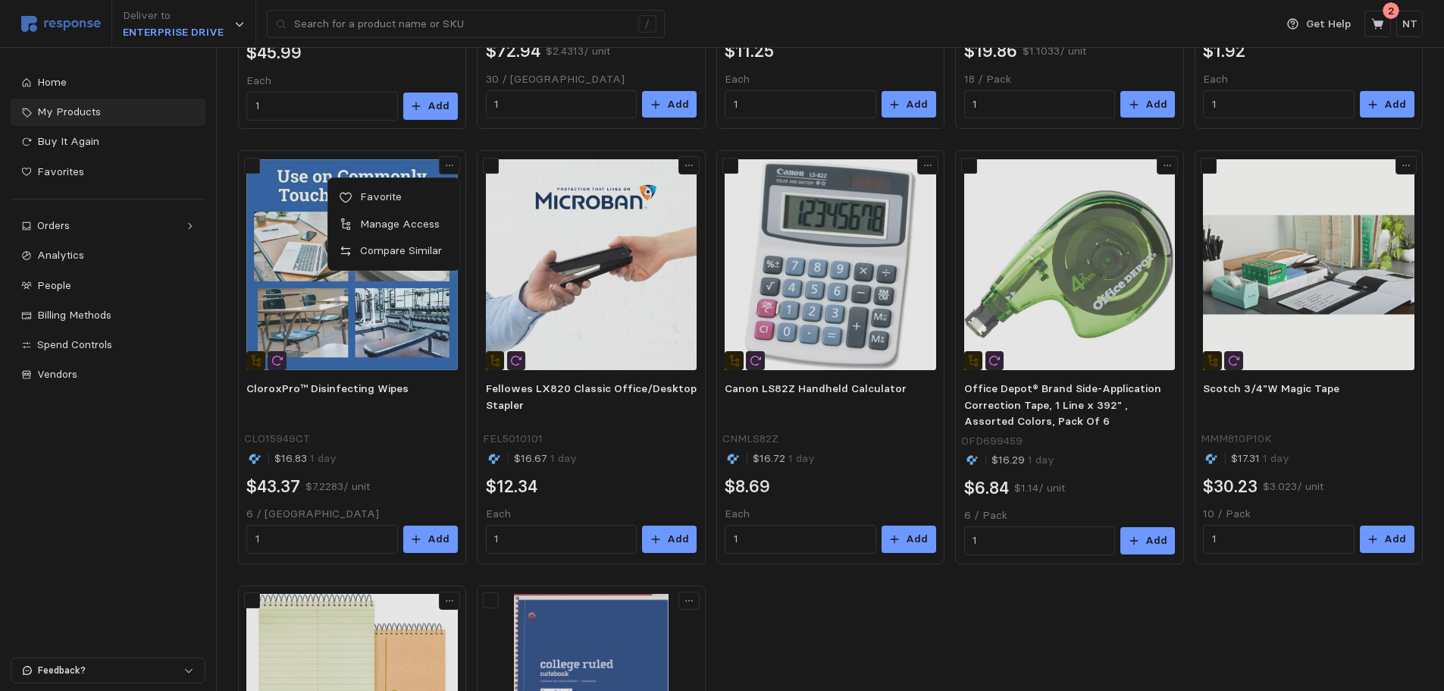
click at [423, 189] on p "Favorite" at bounding box center [402, 197] width 94 height 17
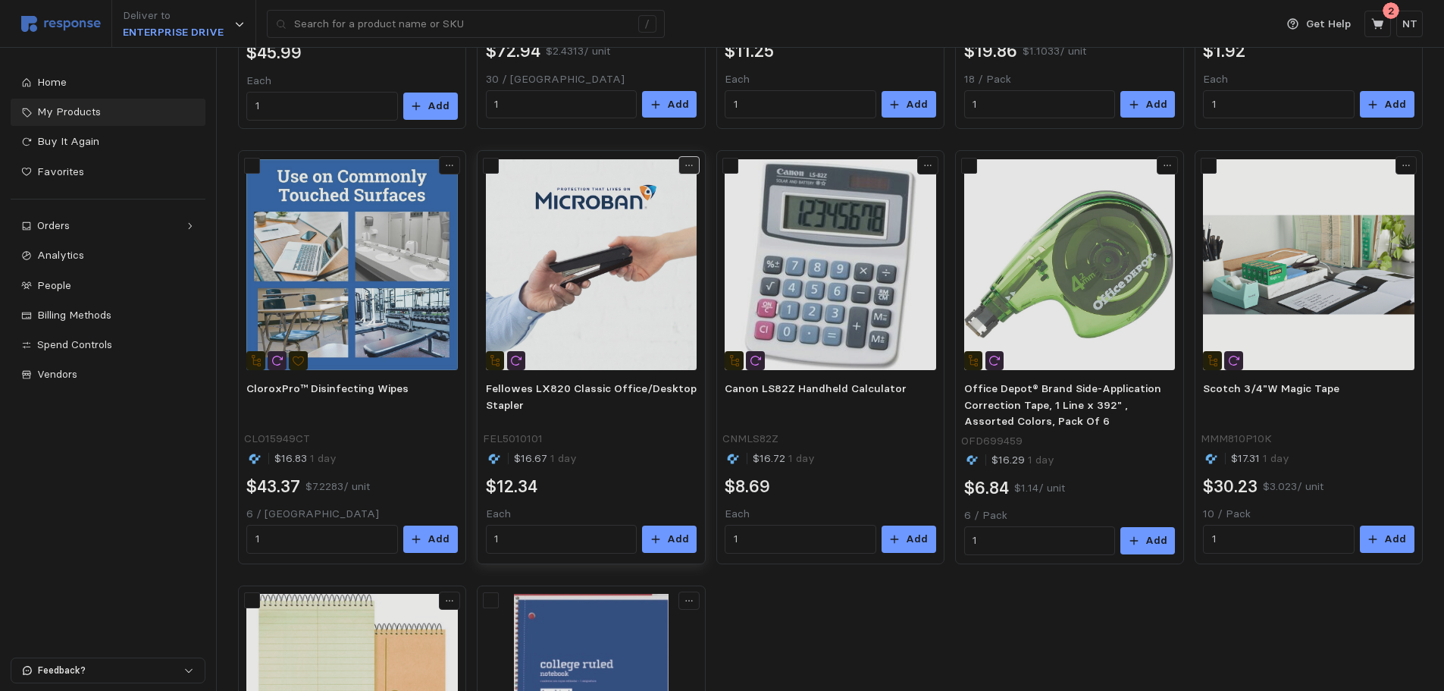
click at [691, 162] on icon at bounding box center [689, 165] width 11 height 11
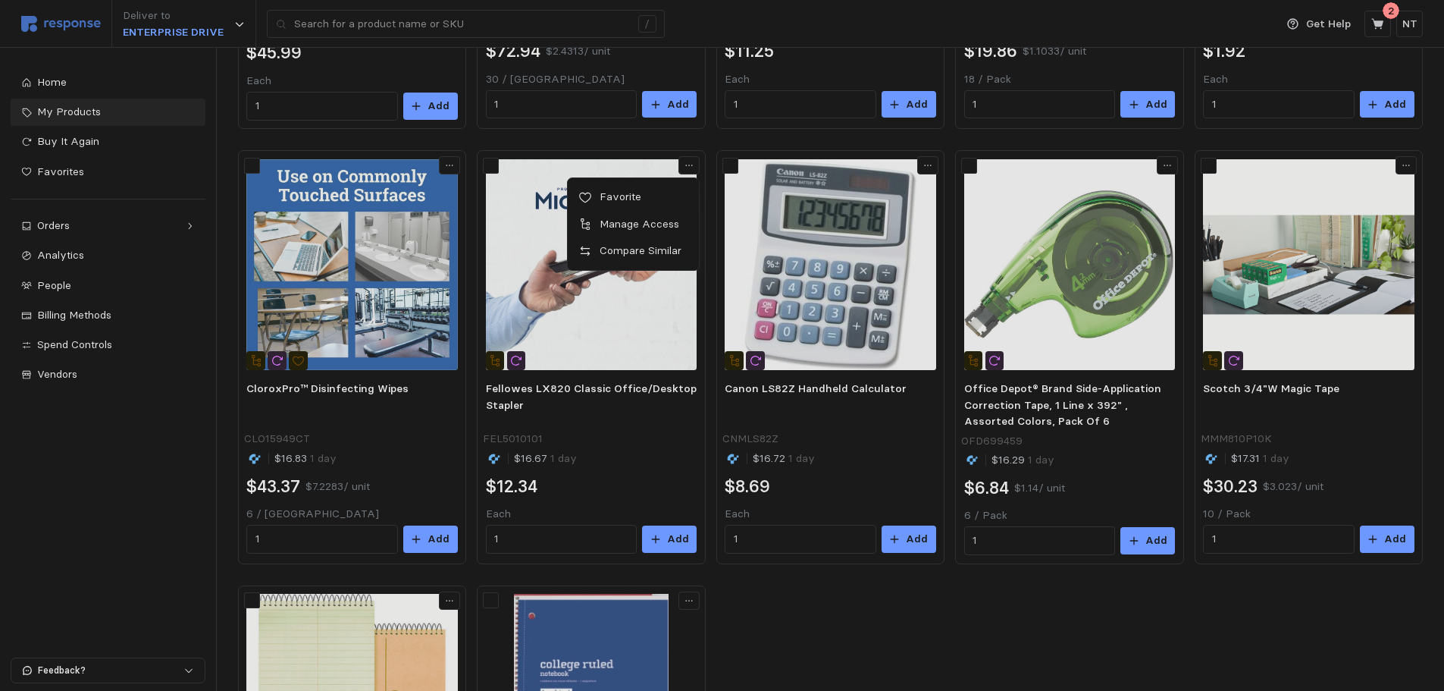
click at [653, 196] on p "Favorite" at bounding box center [641, 197] width 94 height 17
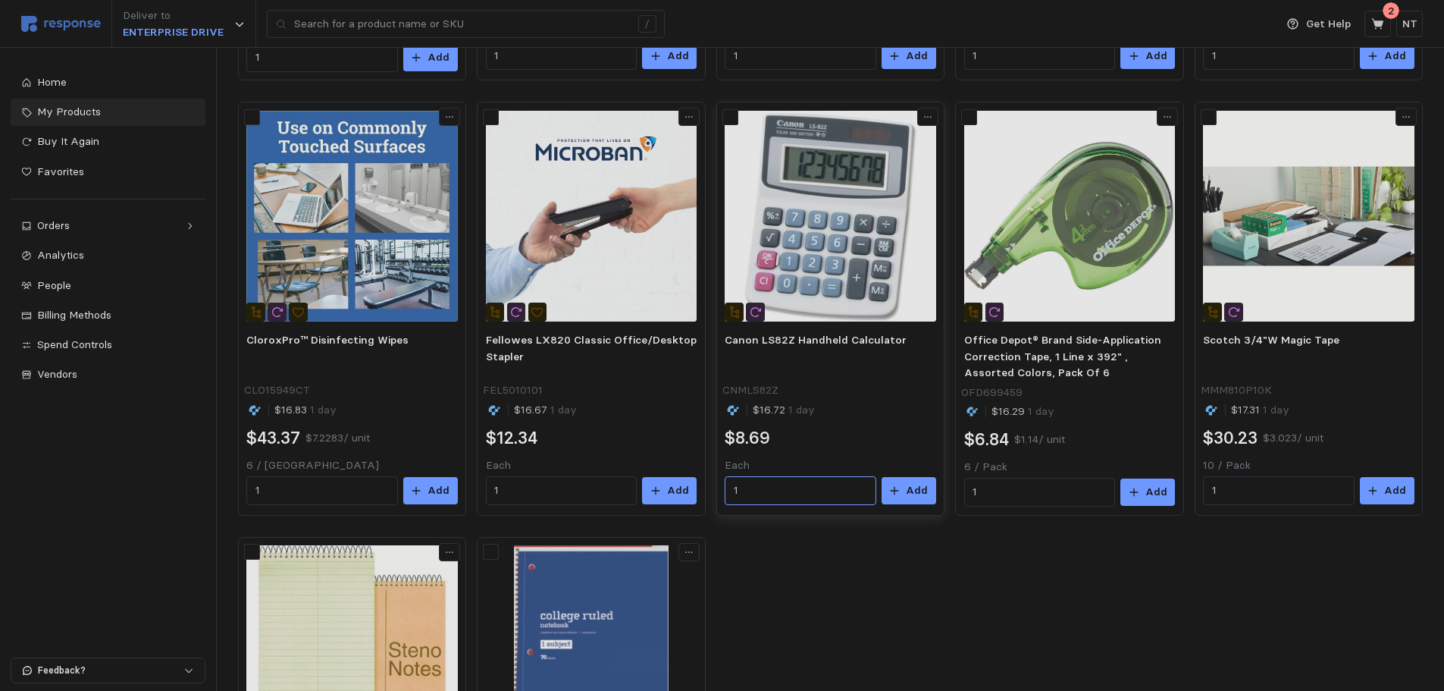
scroll to position [531, 0]
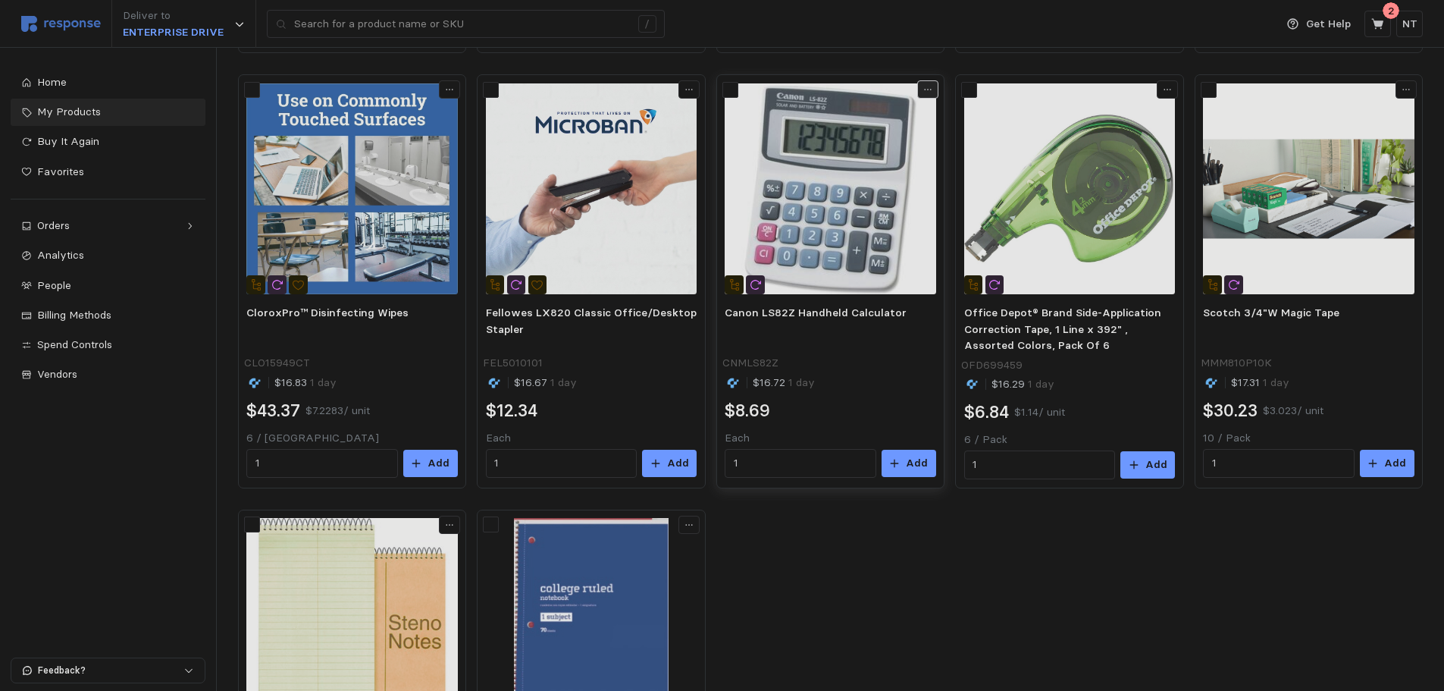
click at [926, 89] on icon at bounding box center [928, 89] width 11 height 11
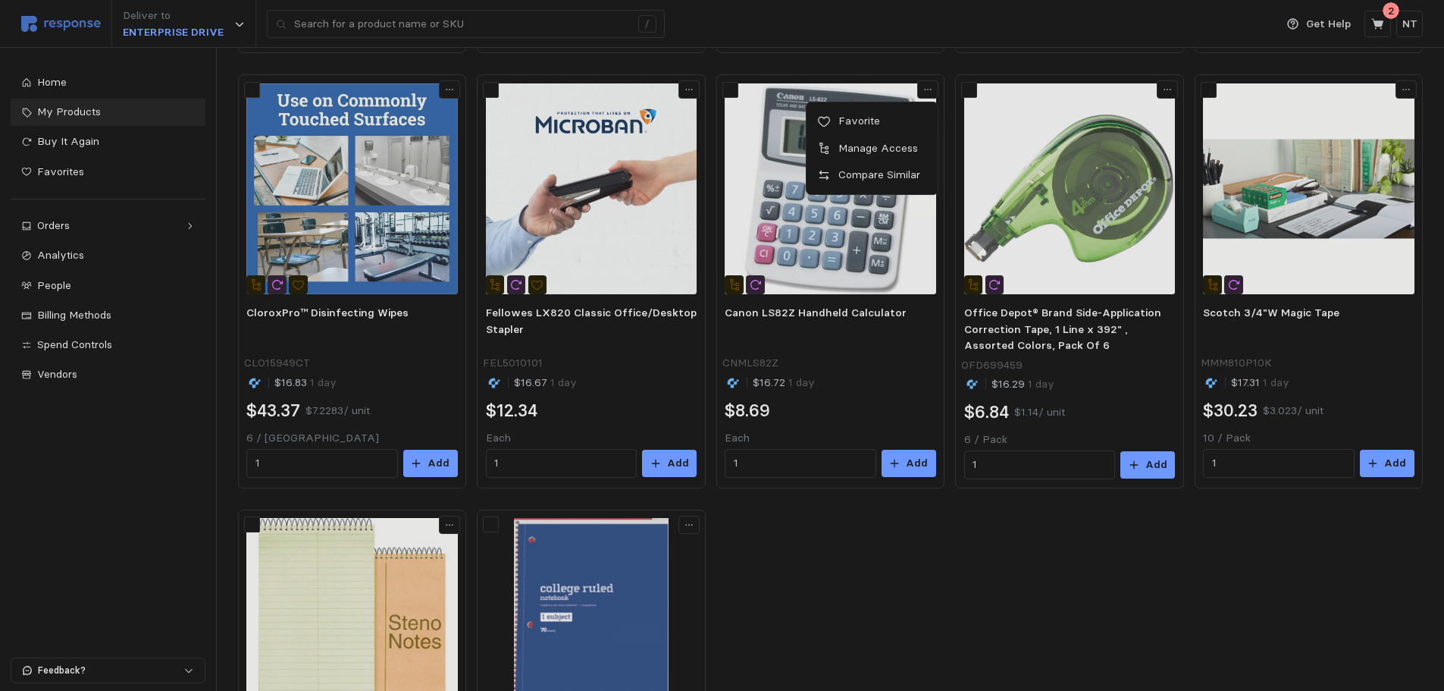
click at [879, 121] on p "Favorite" at bounding box center [880, 121] width 94 height 17
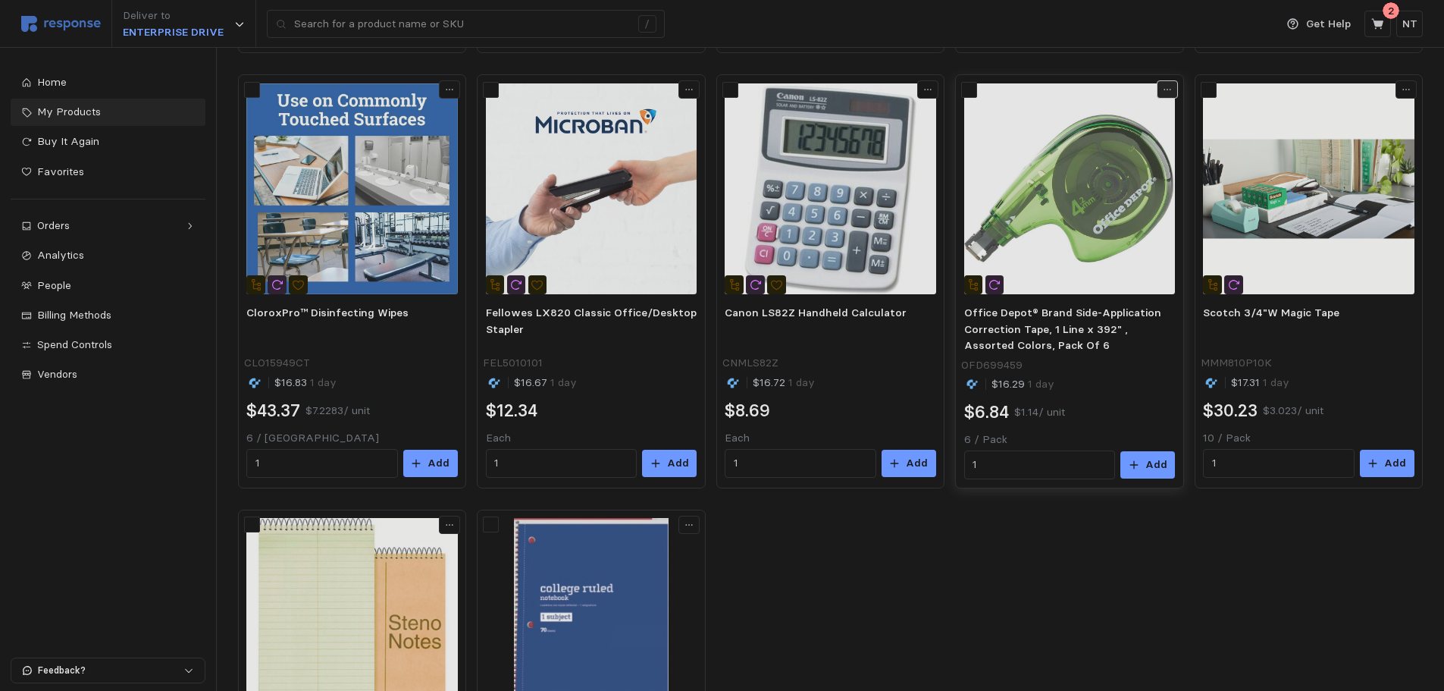
click at [1167, 85] on icon at bounding box center [1167, 89] width 11 height 11
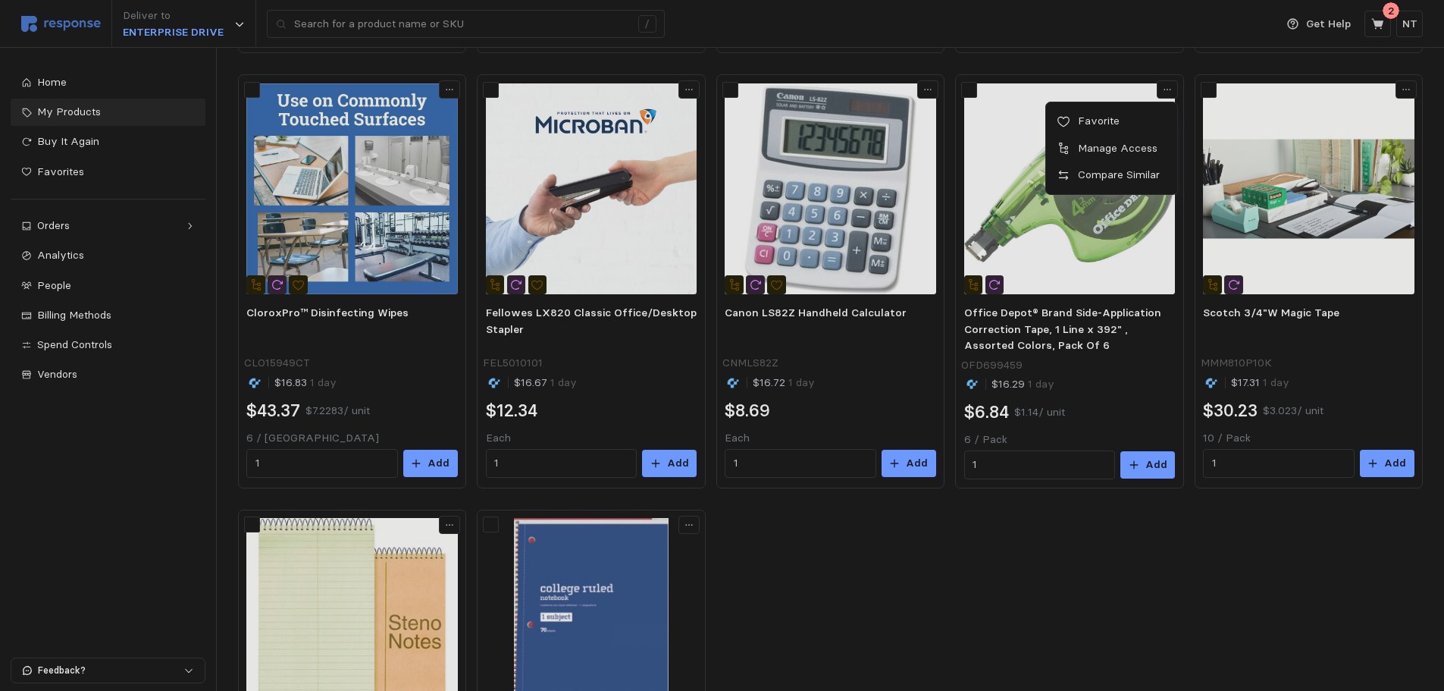
click at [1144, 115] on p "Favorite" at bounding box center [1120, 121] width 94 height 17
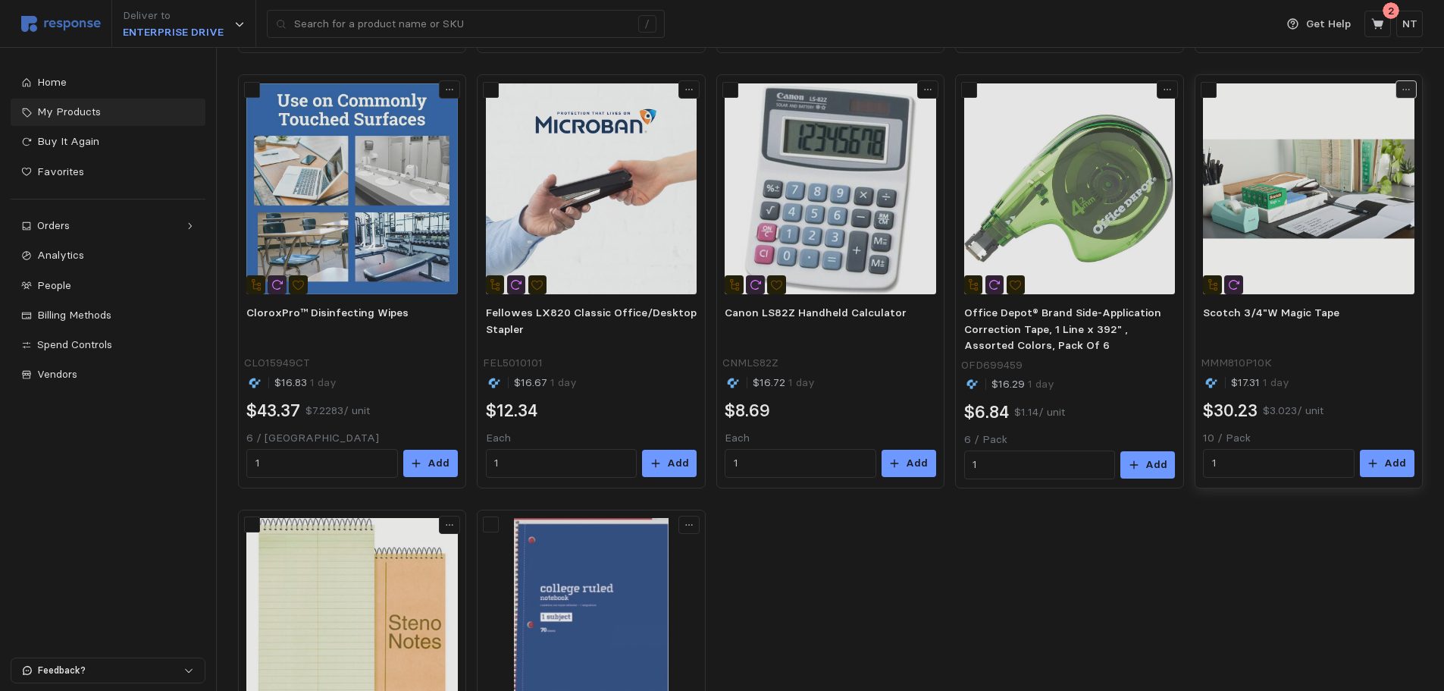
click at [1168, 86] on icon at bounding box center [1406, 89] width 11 height 11
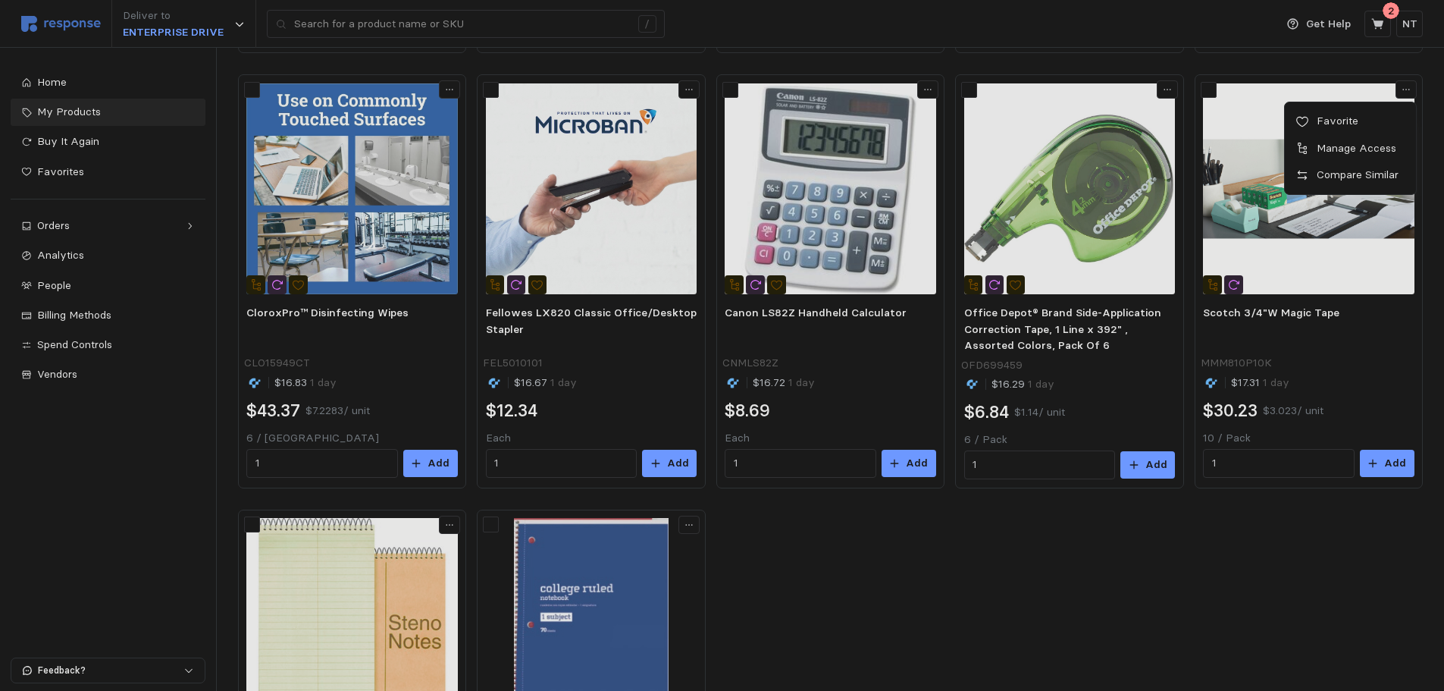
click at [1168, 115] on p "Favorite" at bounding box center [1359, 121] width 94 height 17
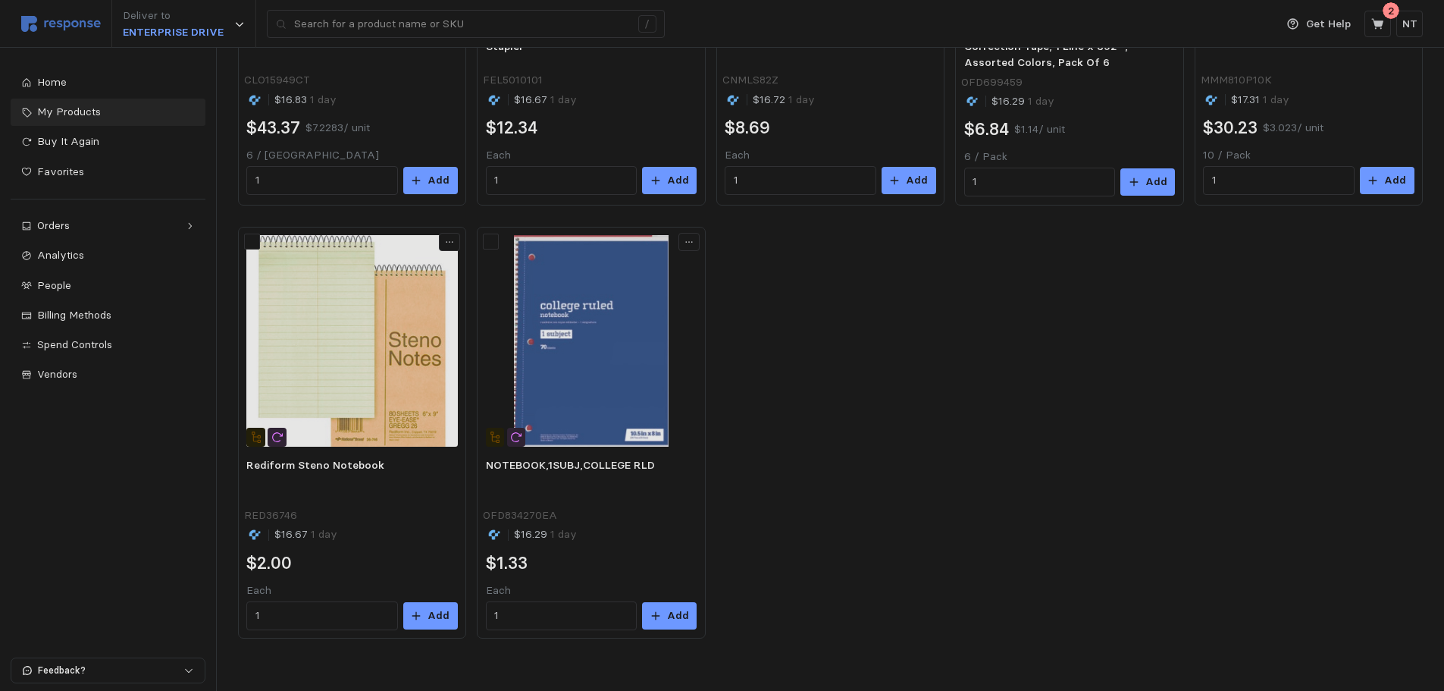
scroll to position [825, 0]
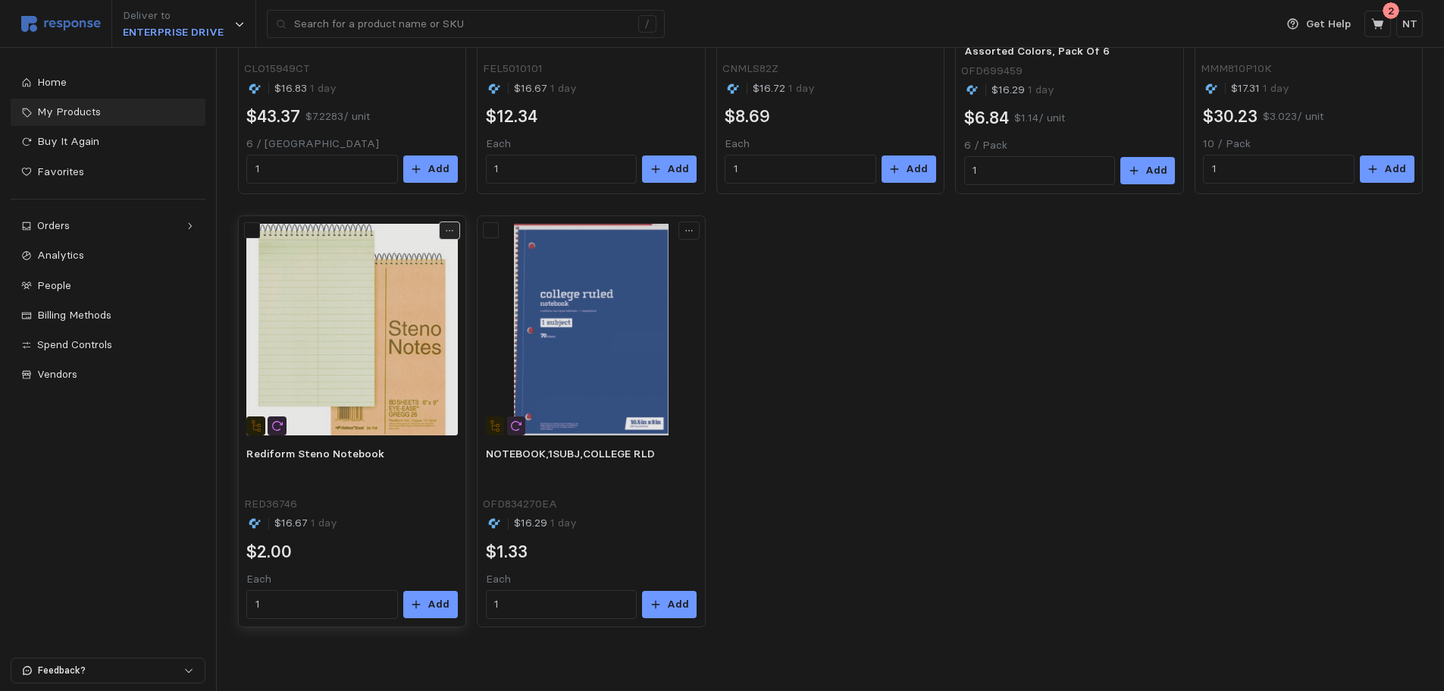
click at [450, 234] on icon at bounding box center [449, 230] width 11 height 11
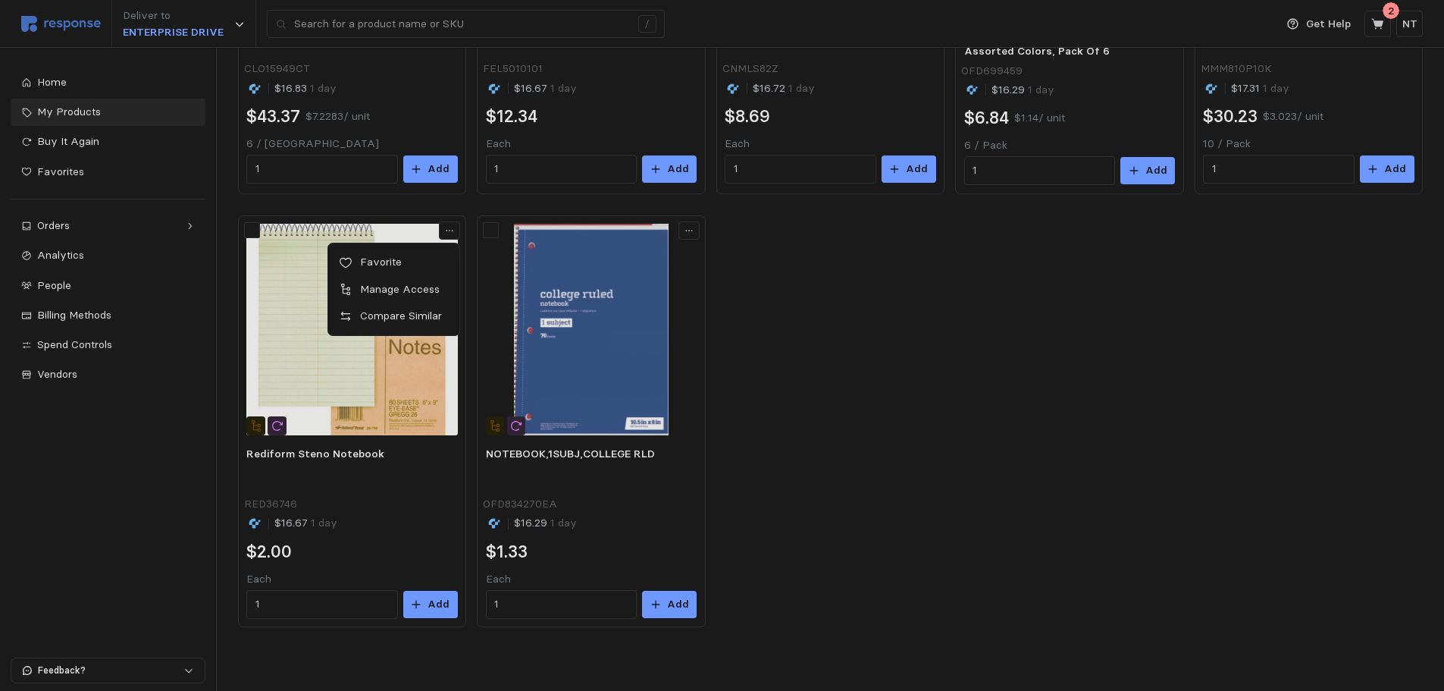
click at [418, 259] on p "Favorite" at bounding box center [402, 262] width 94 height 17
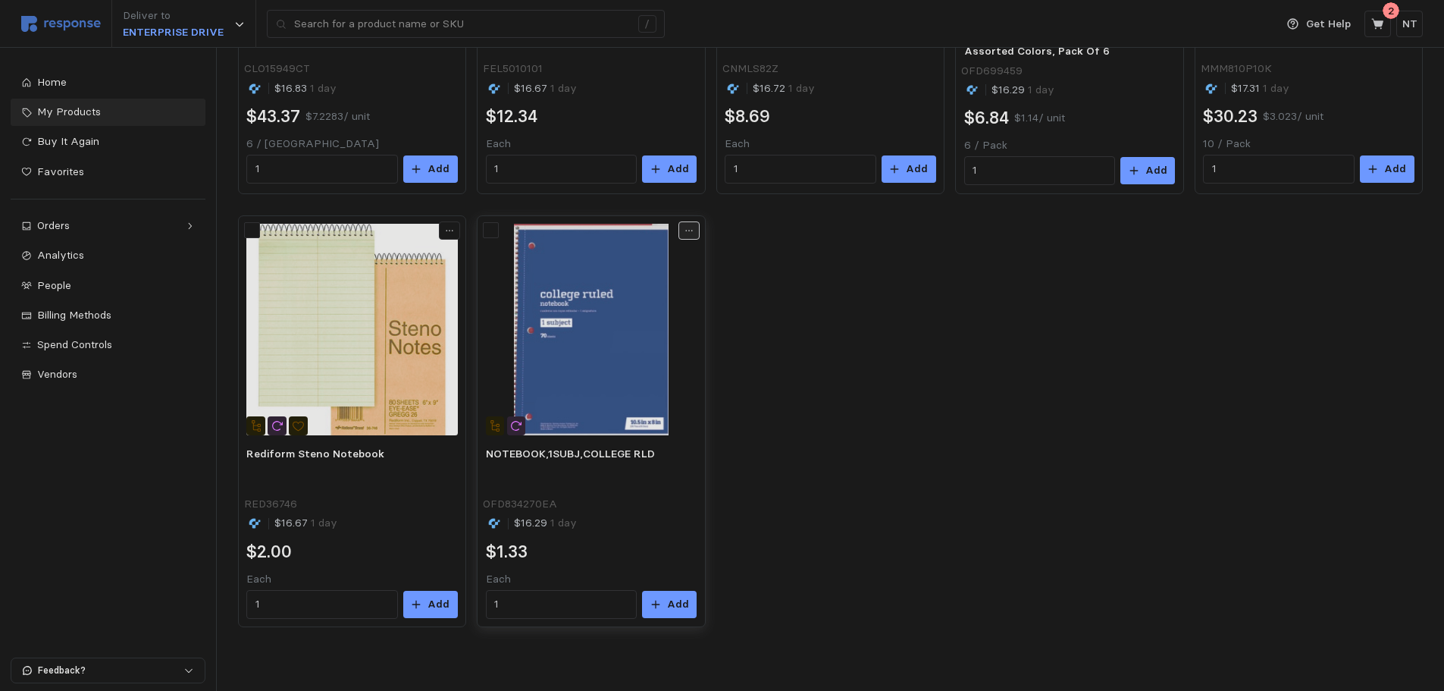
click at [696, 230] on button at bounding box center [689, 230] width 21 height 18
click at [660, 254] on button "Favorite" at bounding box center [633, 262] width 121 height 27
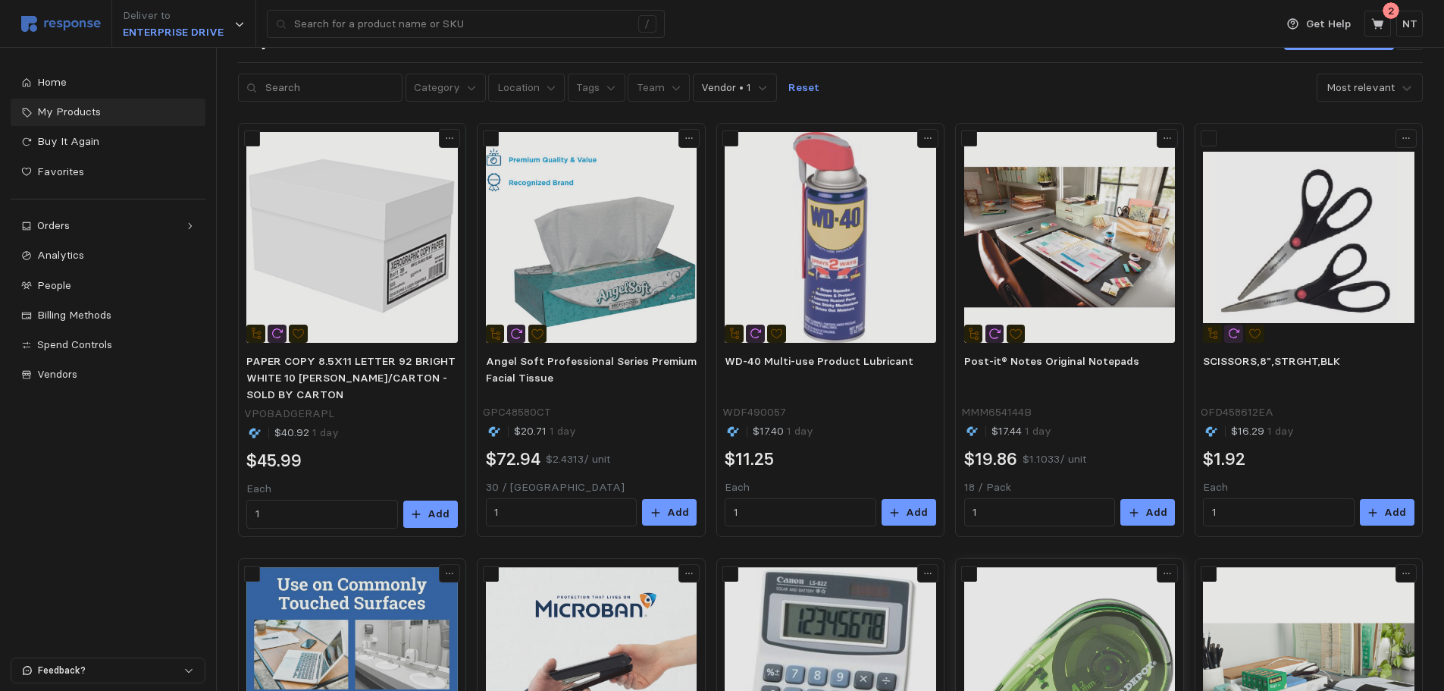
scroll to position [0, 0]
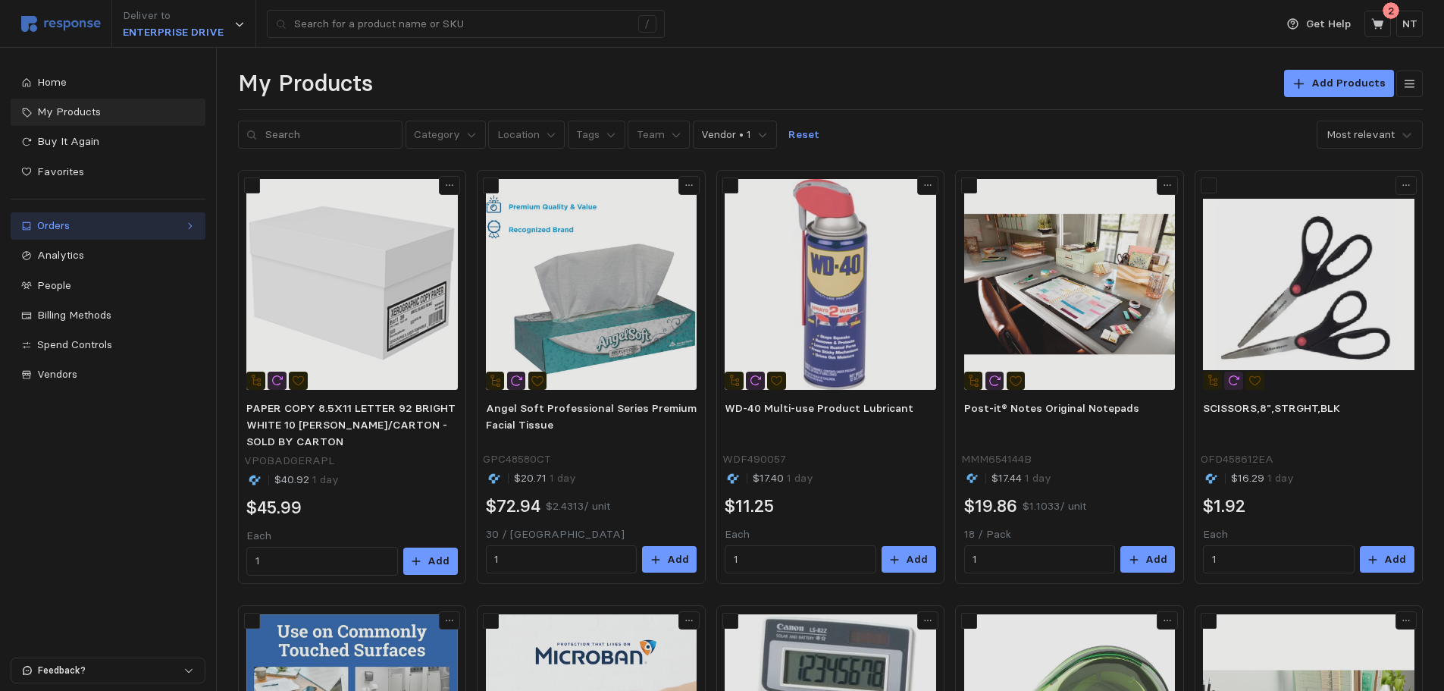
click at [186, 225] on icon at bounding box center [189, 226] width 11 height 11
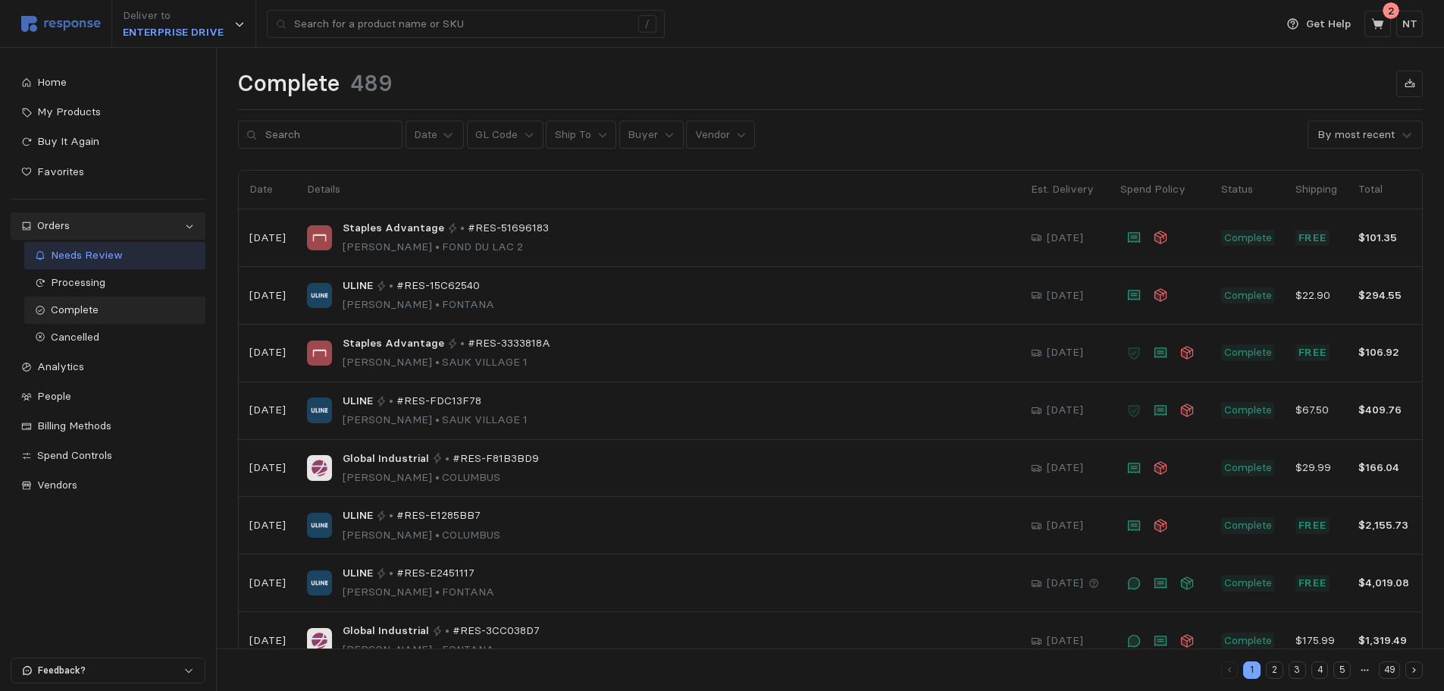
click at [139, 249] on div "Needs Review" at bounding box center [123, 255] width 144 height 17
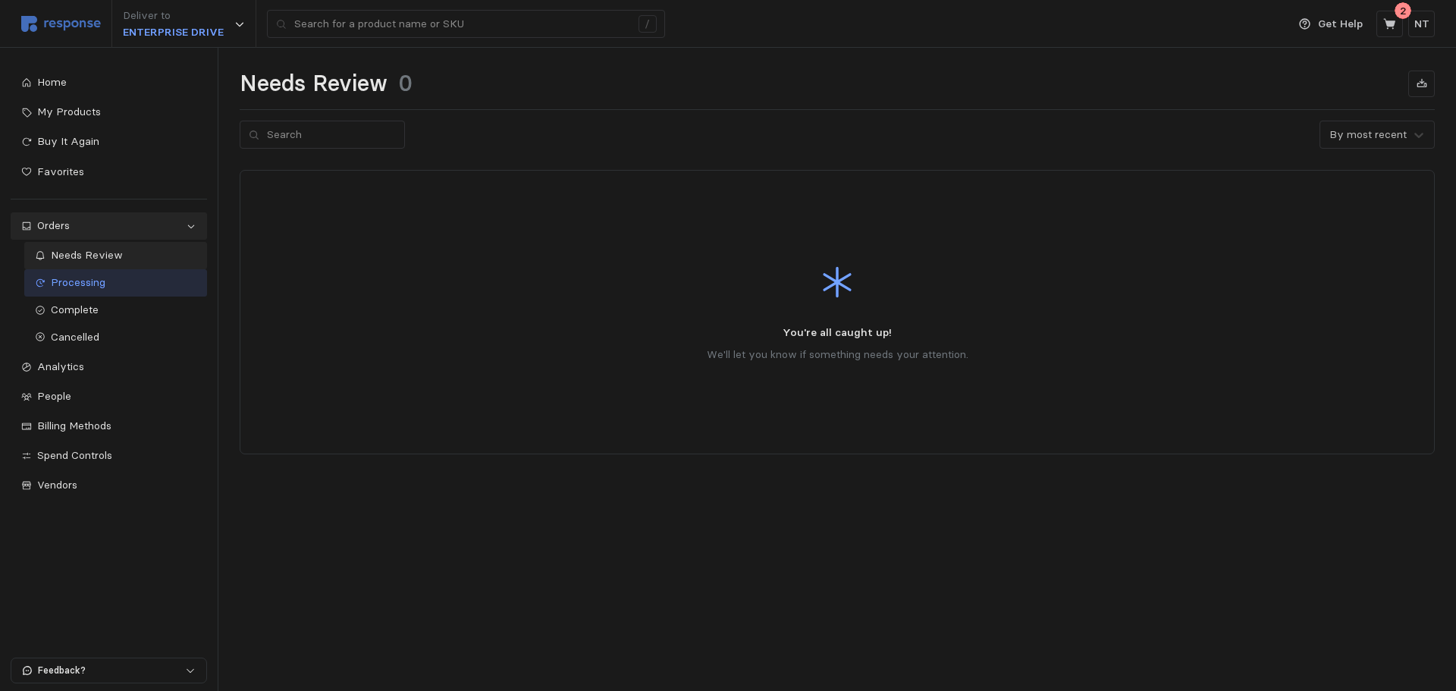
click at [121, 275] on div "Processing" at bounding box center [124, 282] width 146 height 17
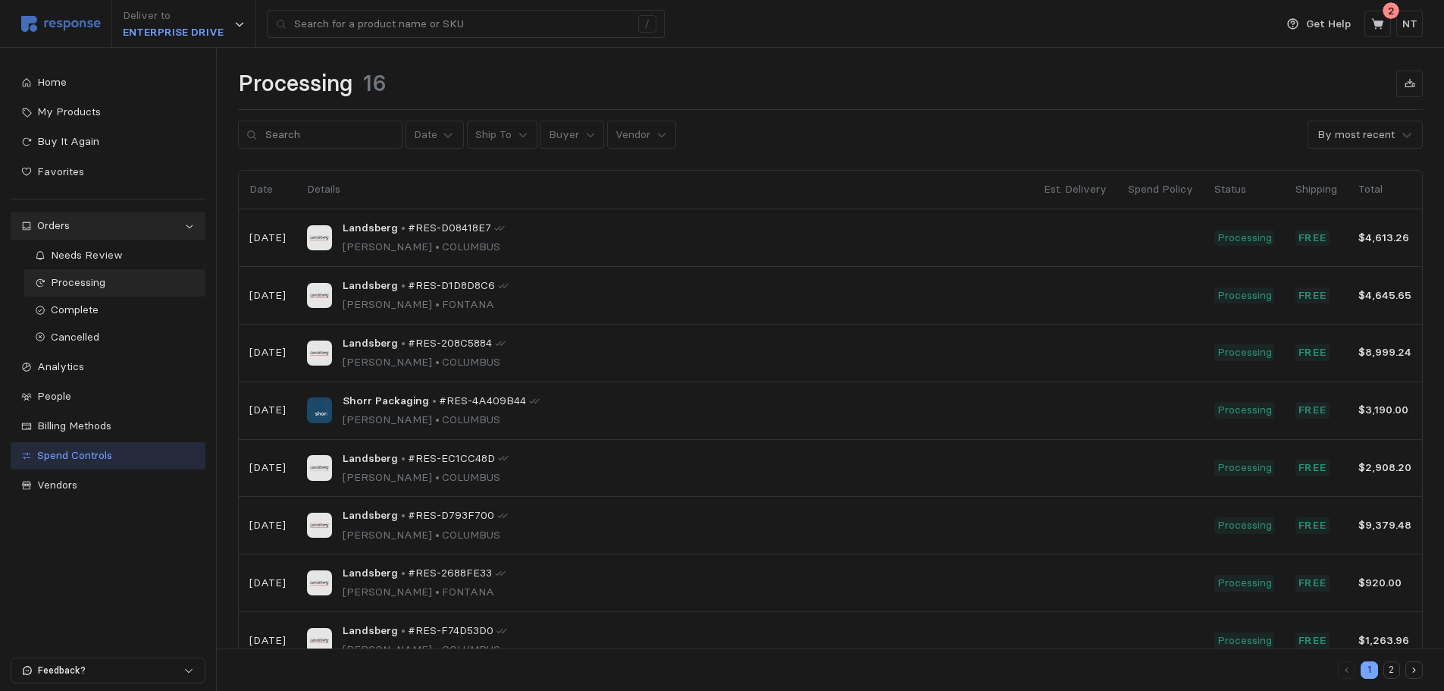
click at [112, 456] on span "Spend Controls" at bounding box center [74, 455] width 75 height 14
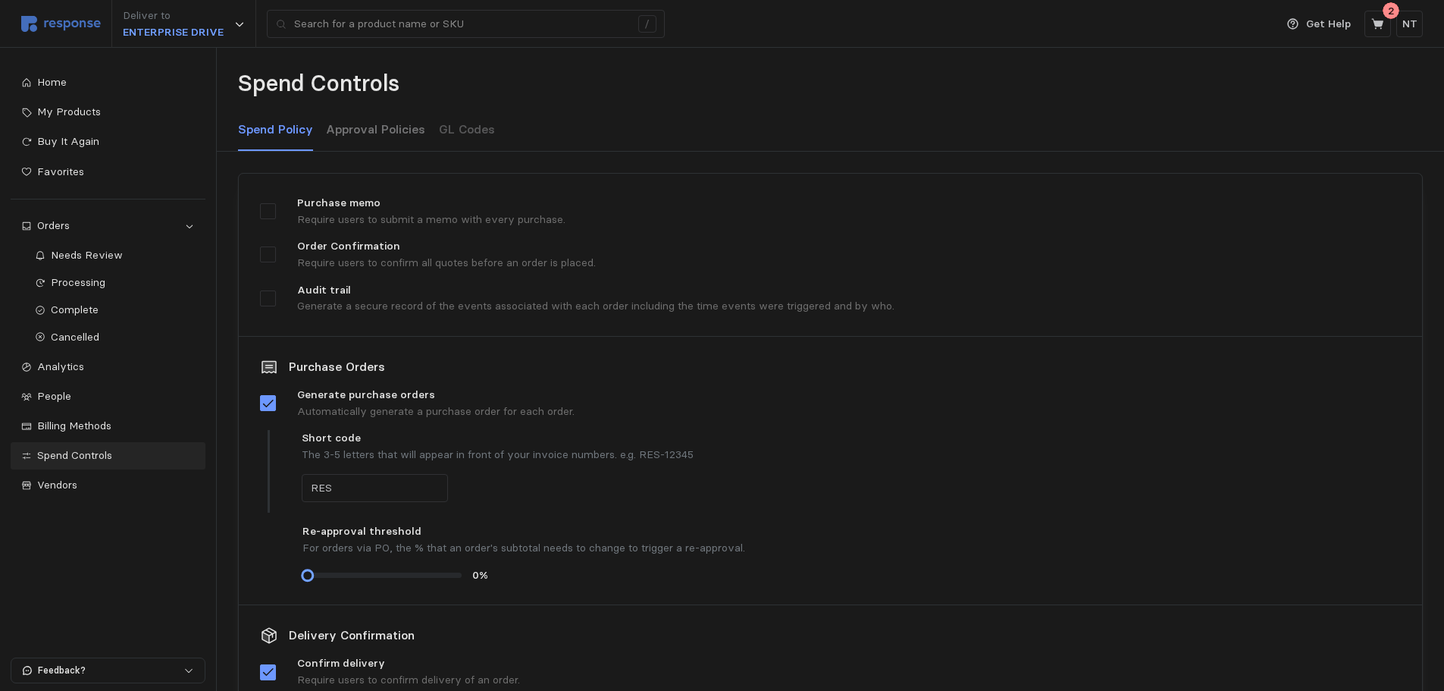
click at [381, 130] on p "Approval Policies" at bounding box center [375, 129] width 99 height 19
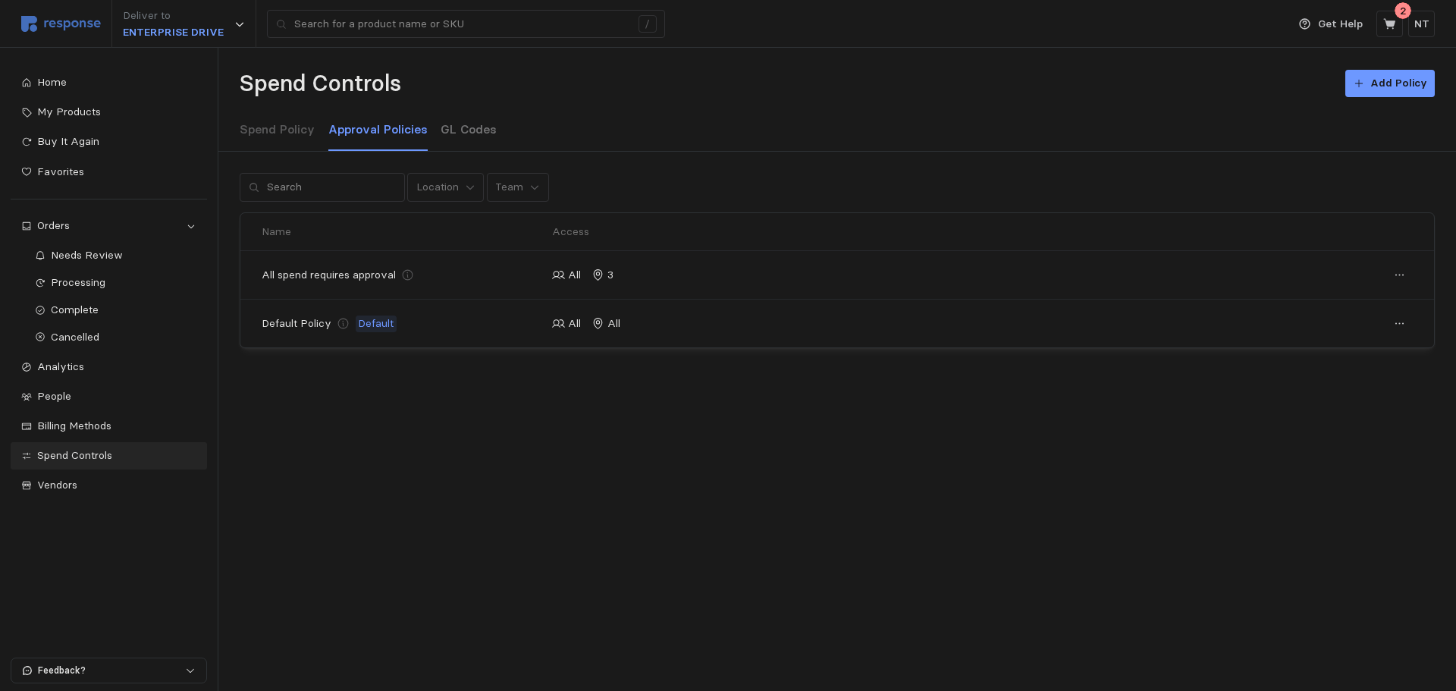
click at [472, 136] on p "GL Codes" at bounding box center [468, 129] width 56 height 19
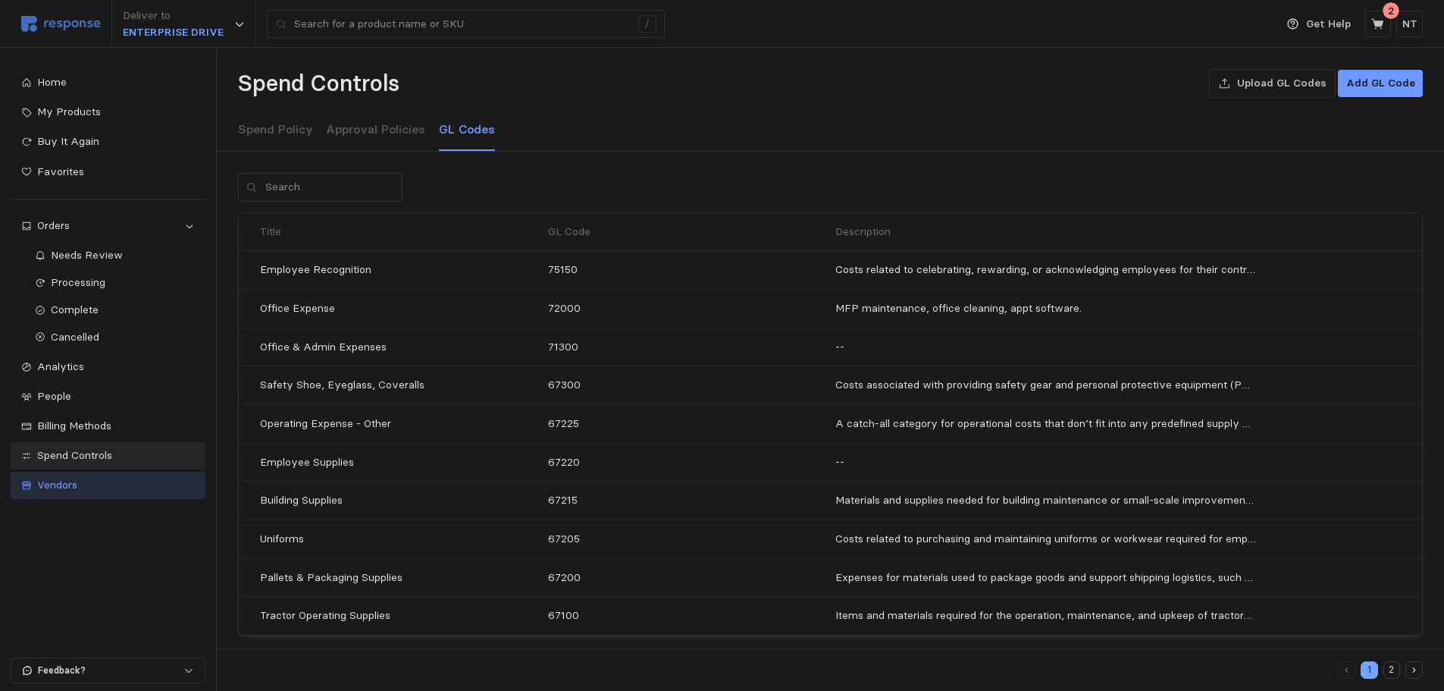
click at [107, 487] on div "Vendors" at bounding box center [116, 485] width 158 height 17
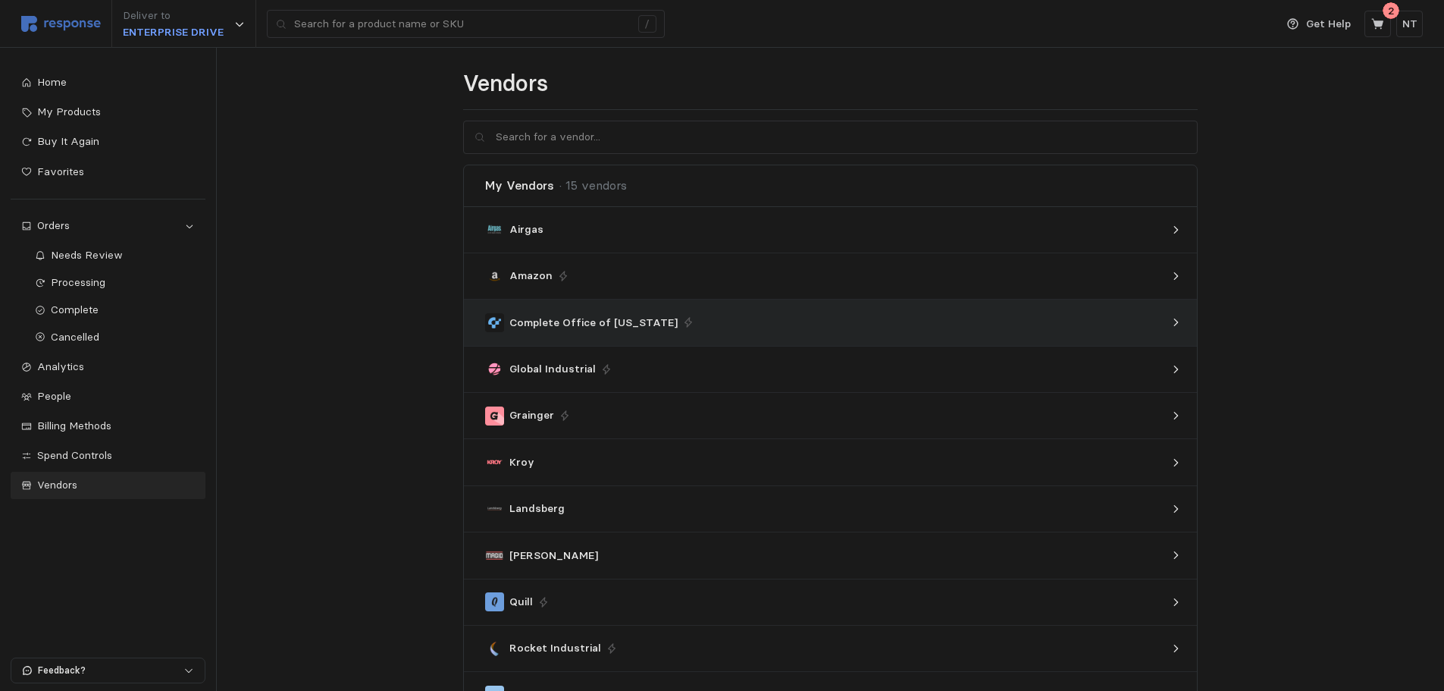
click at [1168, 328] on icon at bounding box center [1176, 322] width 11 height 11
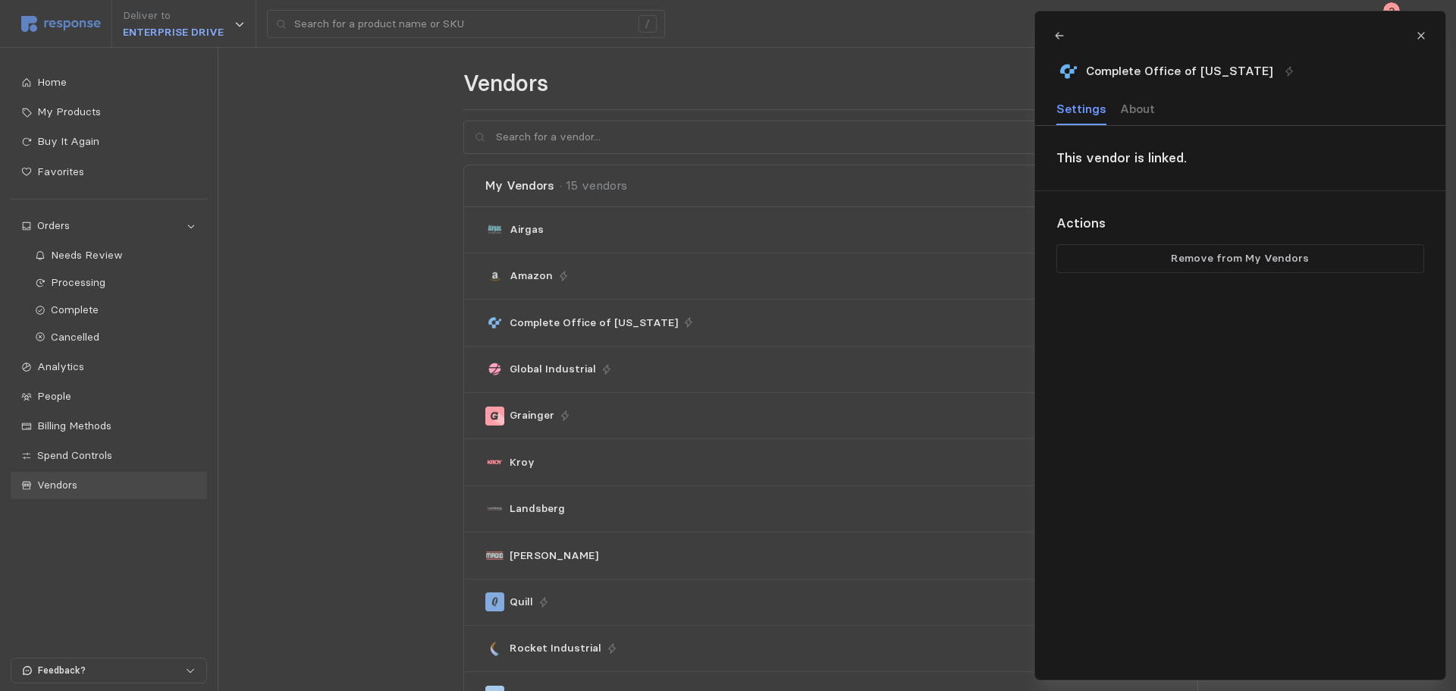
click at [1135, 113] on p "About" at bounding box center [1136, 108] width 35 height 19
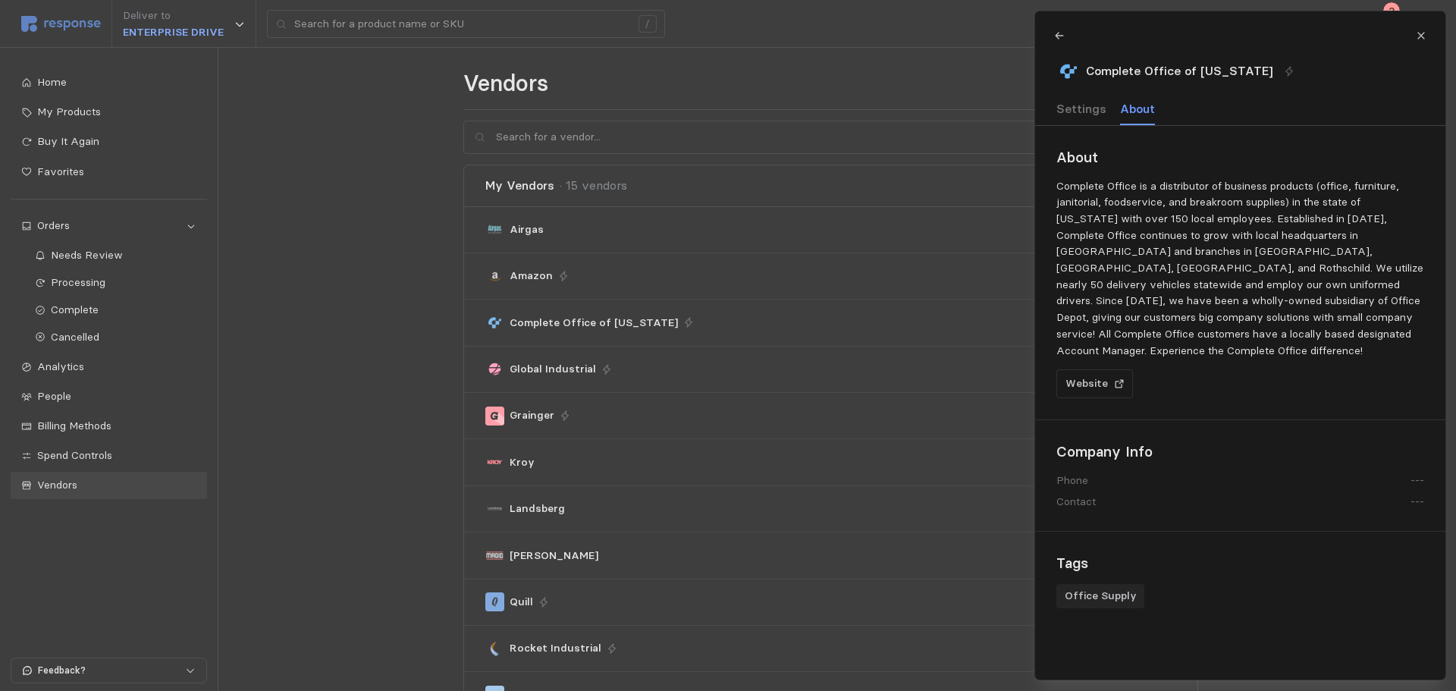
click at [1099, 109] on p "Settings" at bounding box center [1081, 108] width 50 height 19
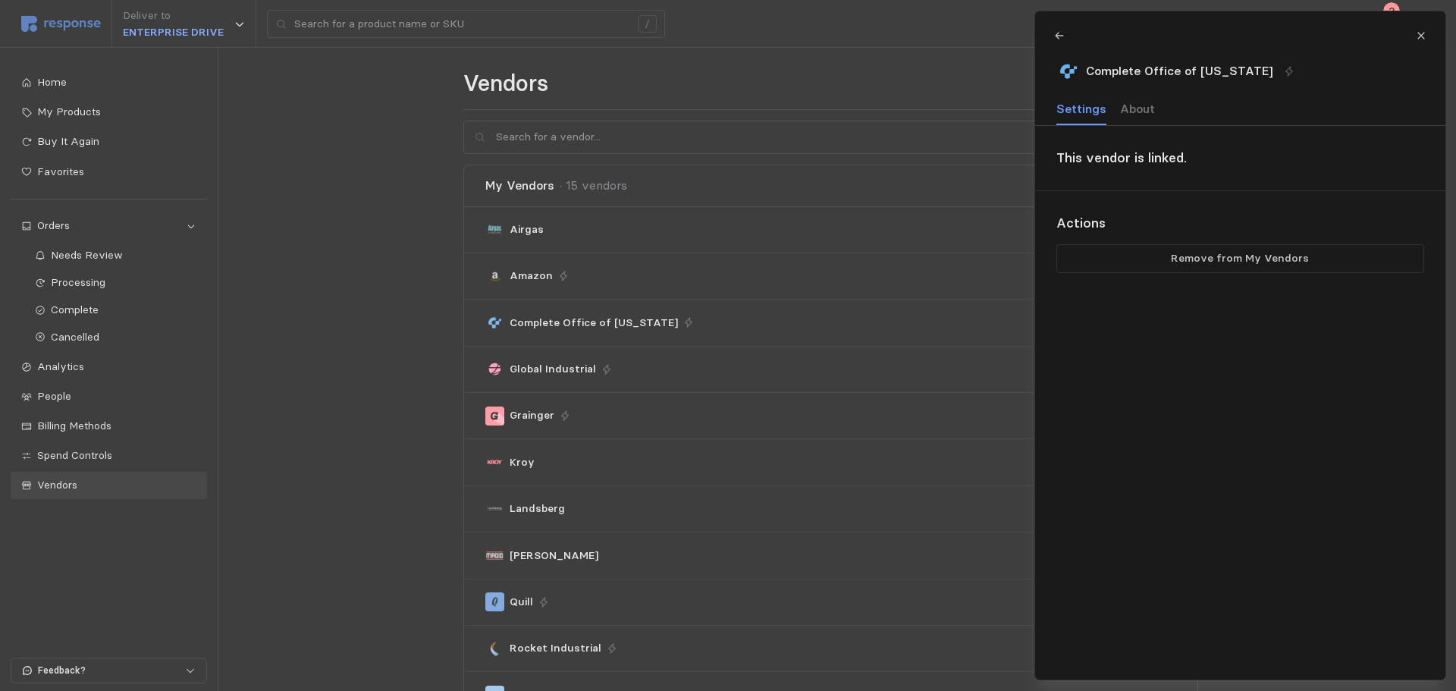
click at [1142, 109] on p "About" at bounding box center [1136, 108] width 35 height 19
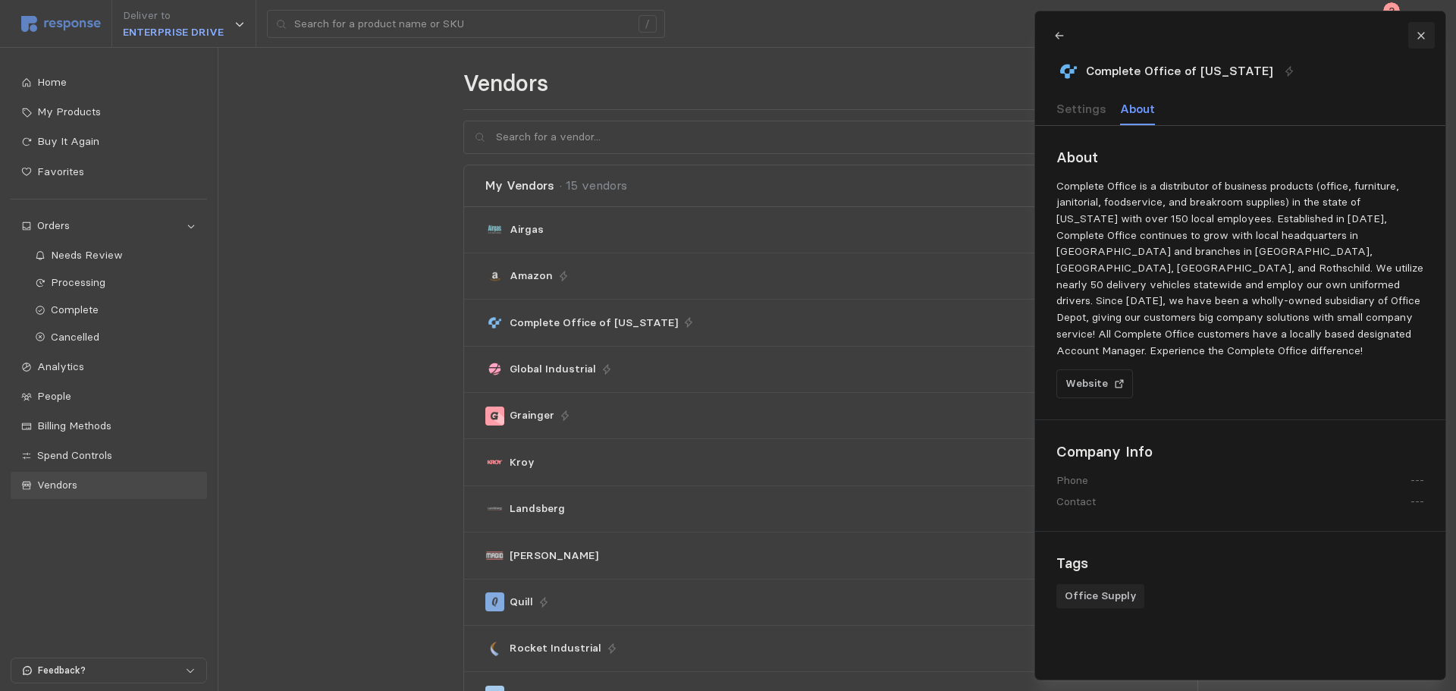
click at [1168, 38] on icon at bounding box center [1420, 35] width 7 height 7
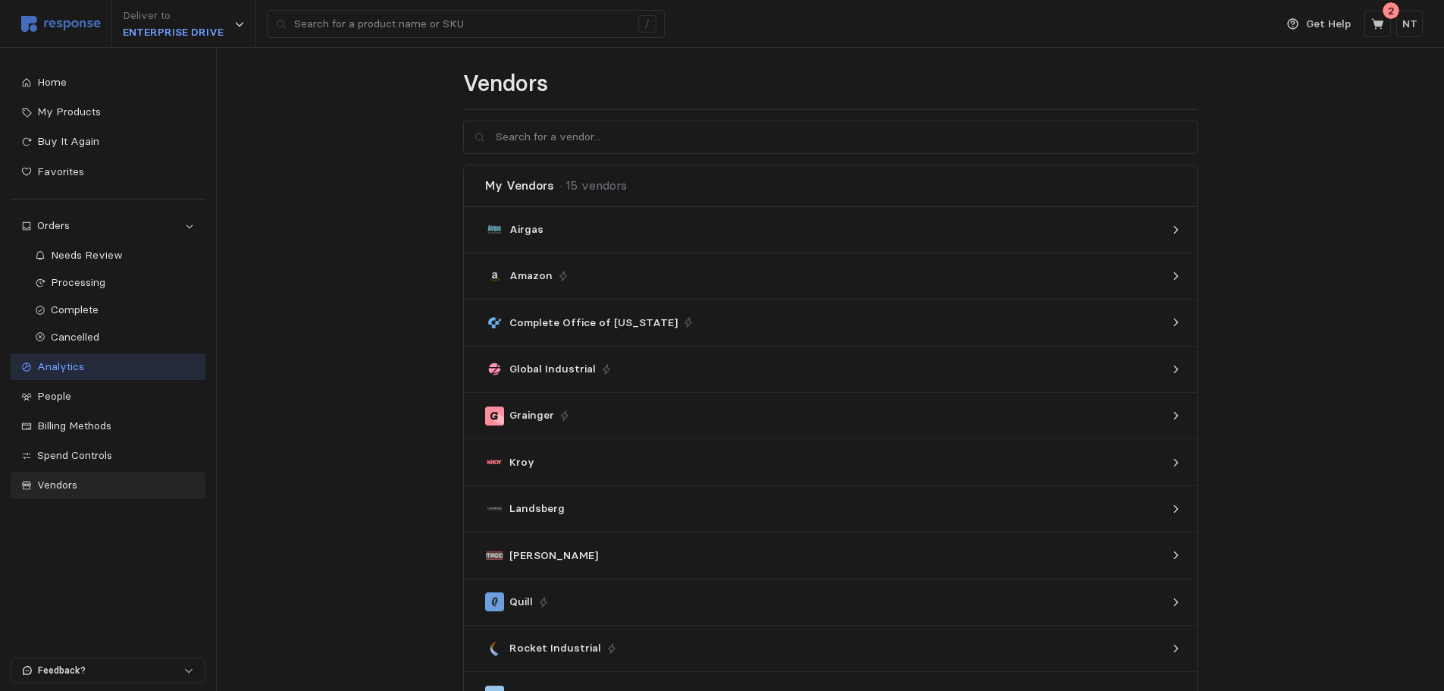
click at [133, 369] on div "Analytics" at bounding box center [116, 367] width 158 height 17
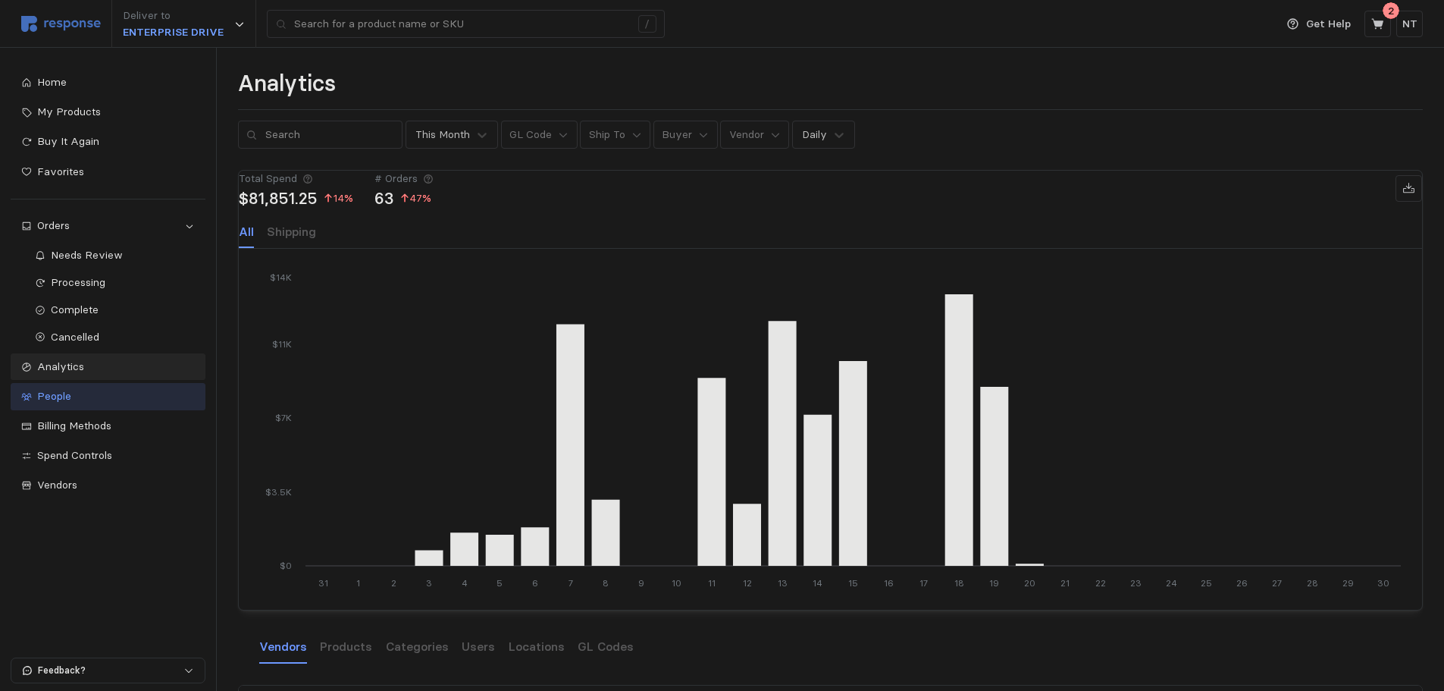
click at [114, 404] on div "People" at bounding box center [116, 396] width 158 height 17
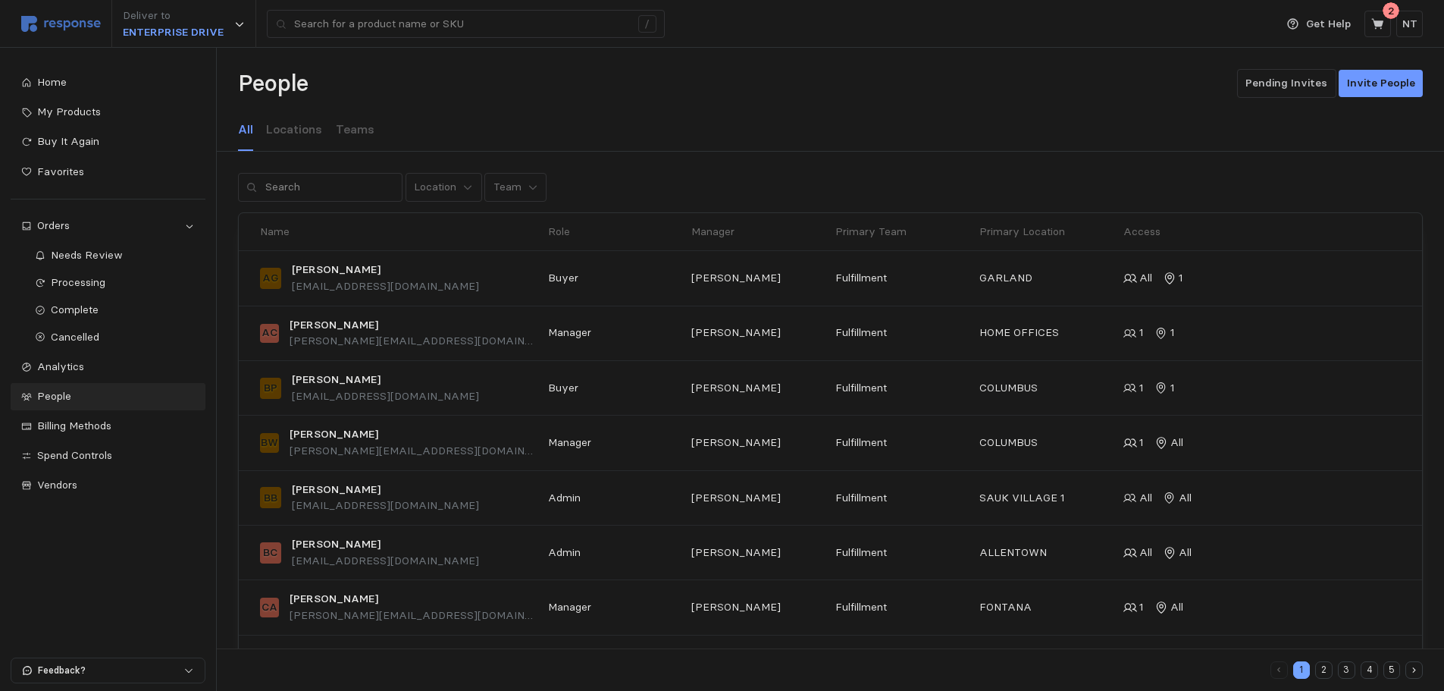
click at [1168, 669] on button "3" at bounding box center [1346, 669] width 17 height 17
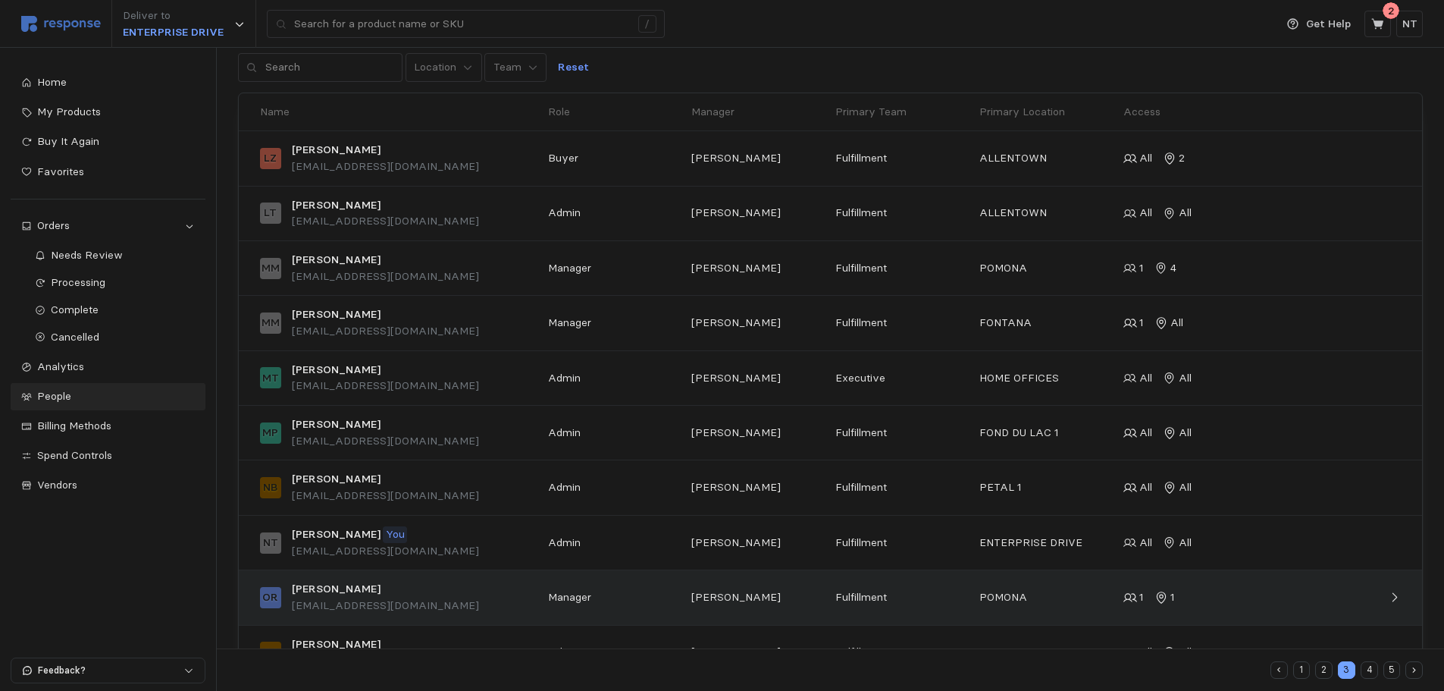
scroll to position [97, 0]
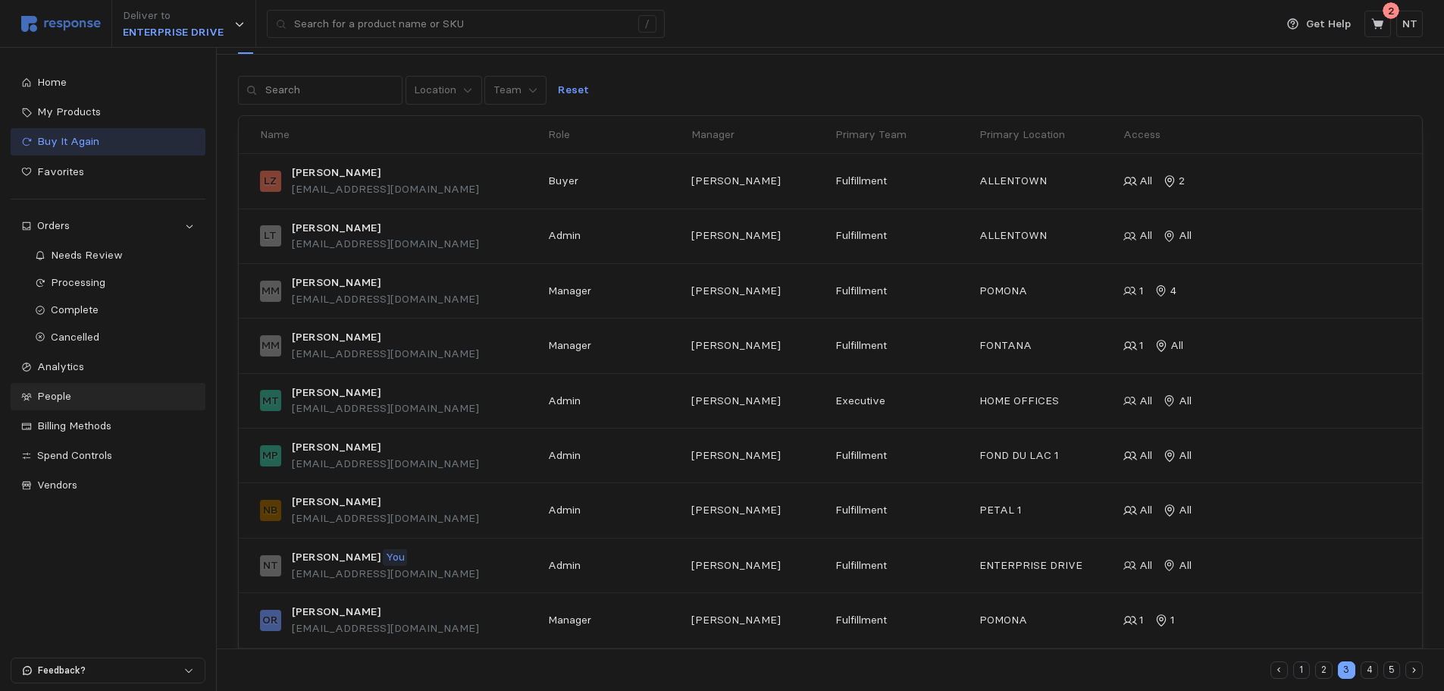
click at [90, 140] on span "Buy It Again" at bounding box center [68, 141] width 62 height 14
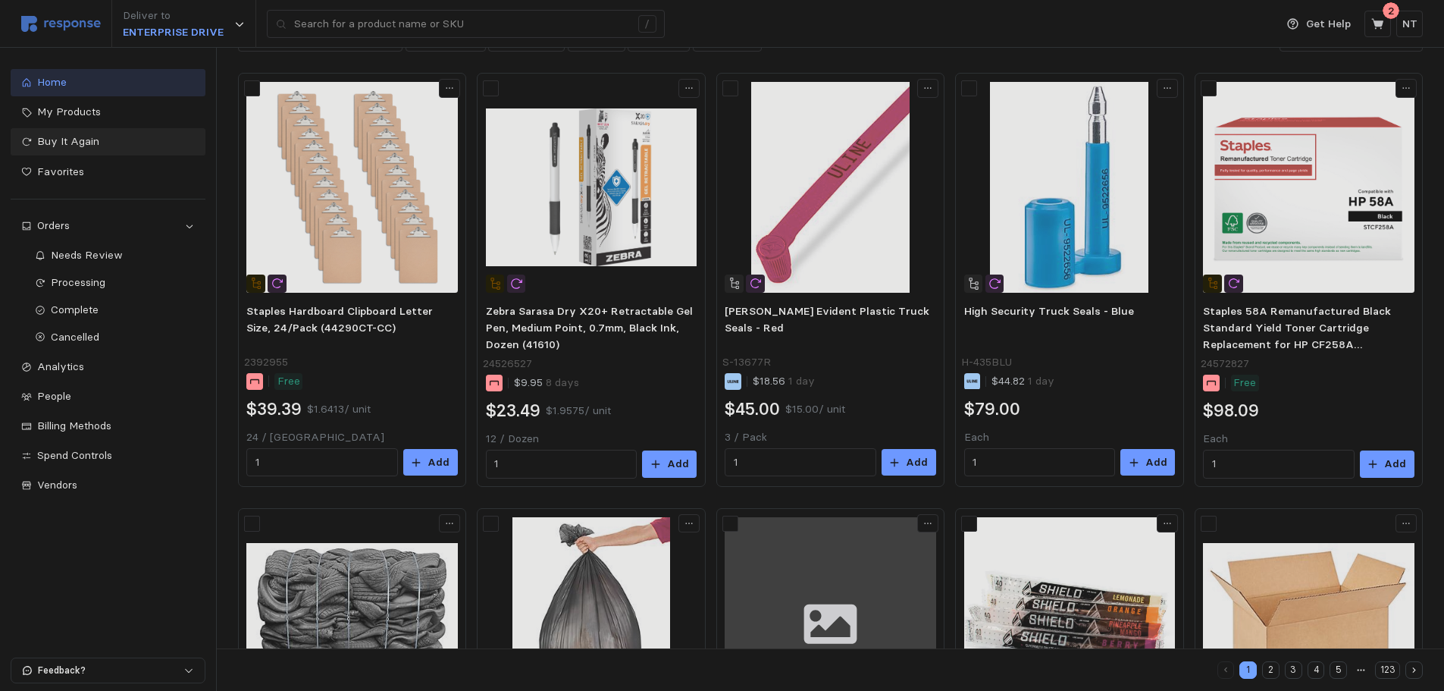
click at [71, 80] on div "Home" at bounding box center [116, 82] width 158 height 17
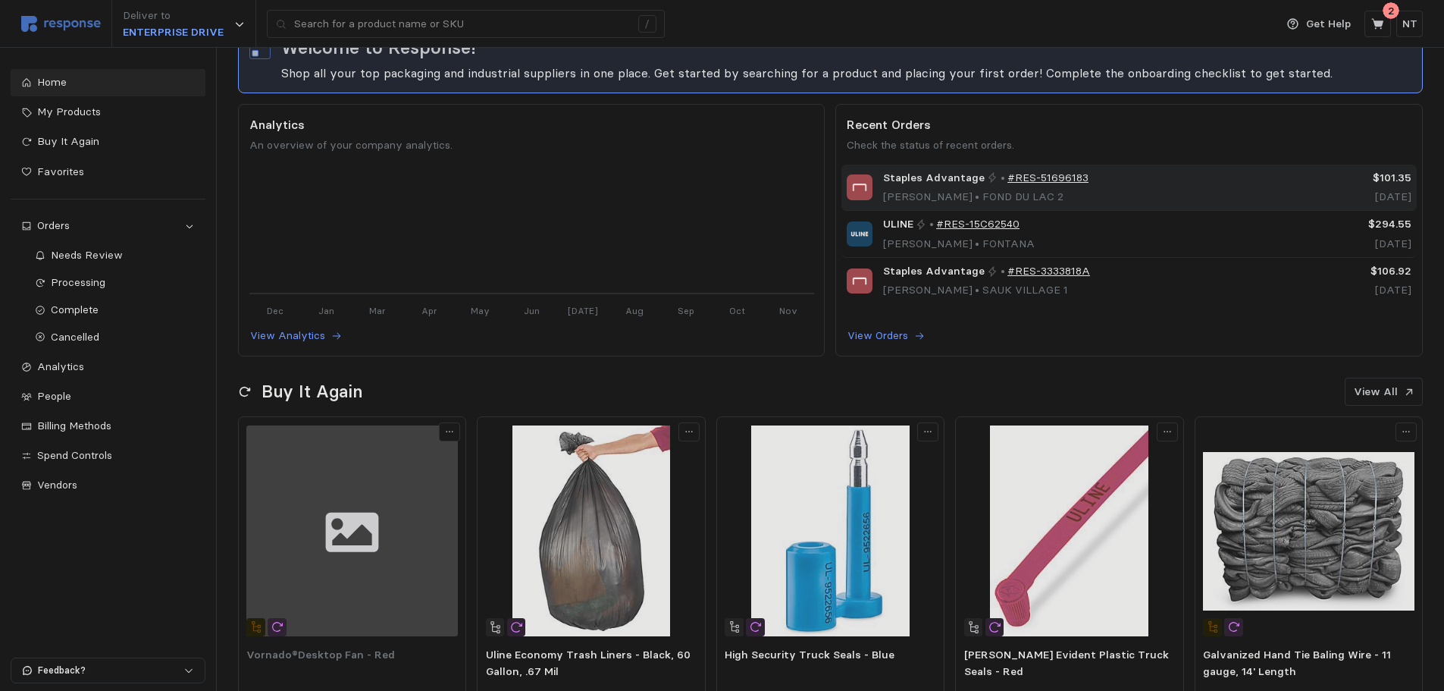
click at [1043, 177] on link "#RES-51696183" at bounding box center [1048, 178] width 81 height 17
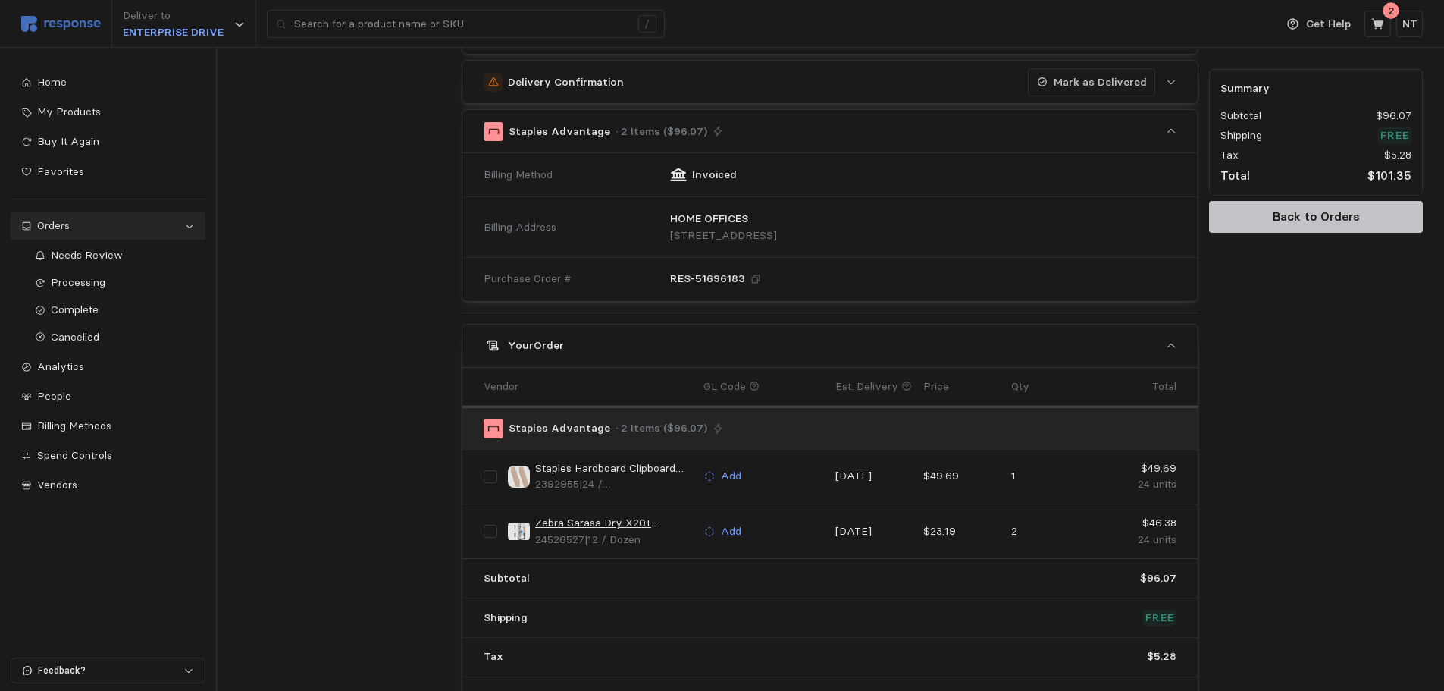
scroll to position [379, 0]
